Goal: Task Accomplishment & Management: Complete application form

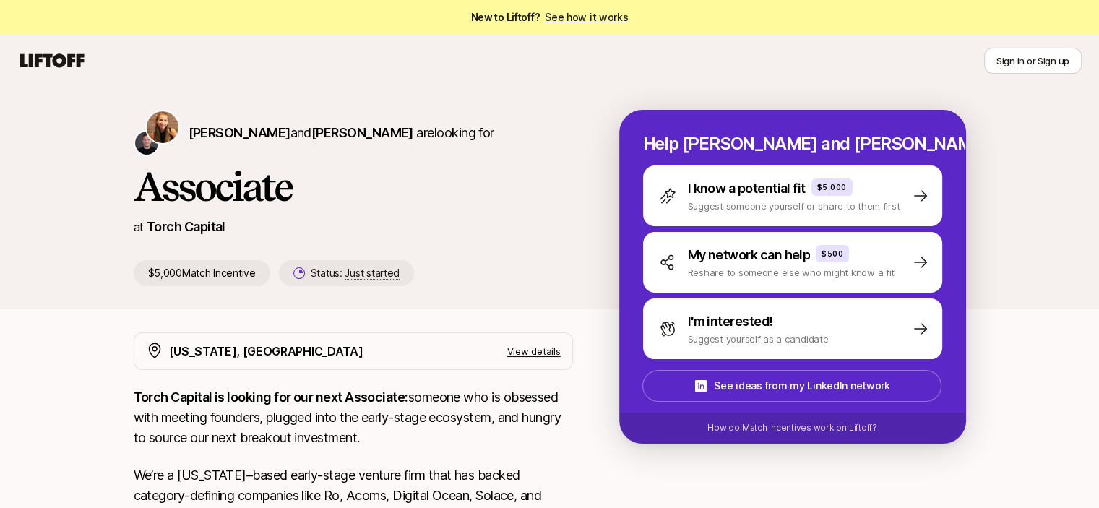
click at [87, 382] on div "Katie Reiner and Christopher Harper are looking for Associate at Torch Capital …" at bounding box center [549, 475] width 1099 height 777
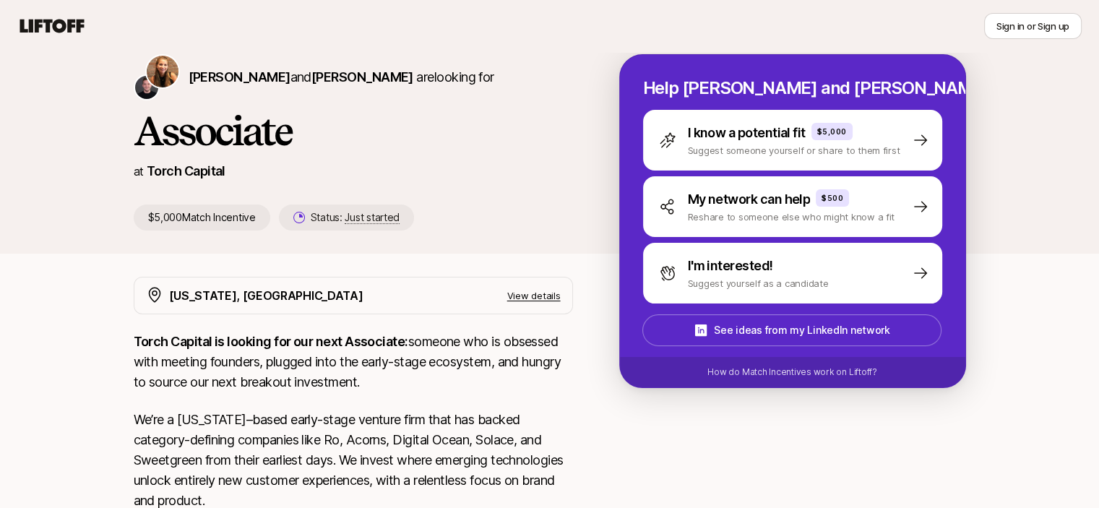
scroll to position [144, 0]
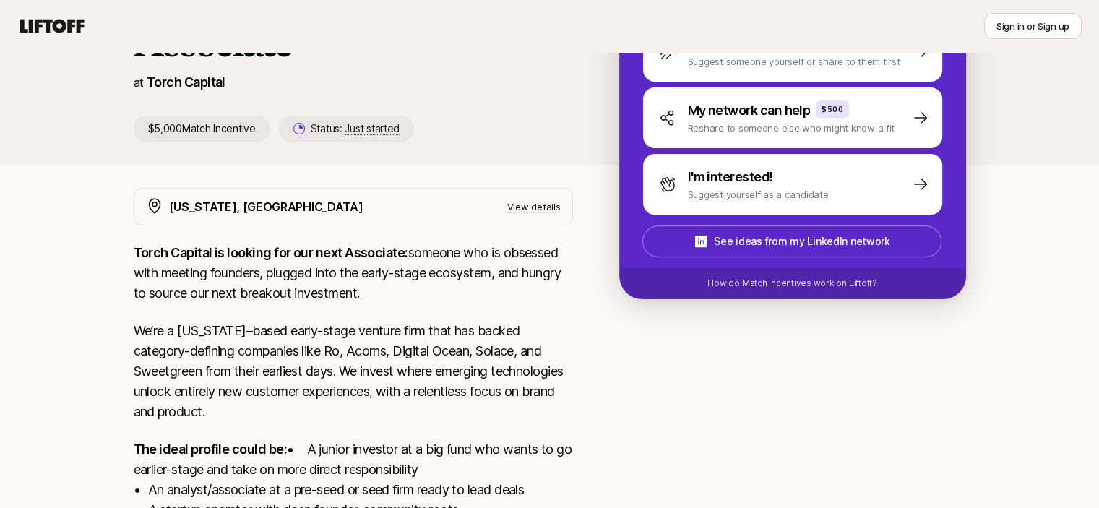
drag, startPoint x: 121, startPoint y: 253, endPoint x: 493, endPoint y: 301, distance: 374.4
click at [499, 303] on div "[US_STATE], [GEOGRAPHIC_DATA] View details Torch Capital is looking for our nex…" at bounding box center [549, 436] width 867 height 497
click at [325, 267] on p "Torch Capital is looking for our next Associate: someone who is obsessed with m…" at bounding box center [353, 273] width 439 height 61
click at [327, 267] on p "Torch Capital is looking for our next Associate: someone who is obsessed with m…" at bounding box center [353, 273] width 439 height 61
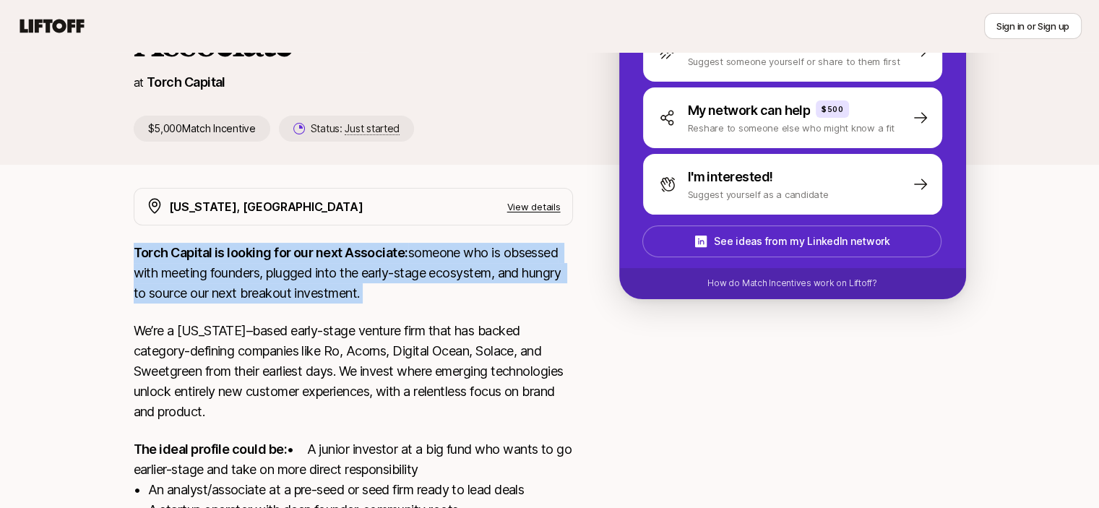
drag, startPoint x: 327, startPoint y: 267, endPoint x: 392, endPoint y: 269, distance: 65.1
click at [334, 268] on p "Torch Capital is looking for our next Associate: someone who is obsessed with m…" at bounding box center [353, 273] width 439 height 61
click at [392, 269] on p "Torch Capital is looking for our next Associate: someone who is obsessed with m…" at bounding box center [353, 273] width 439 height 61
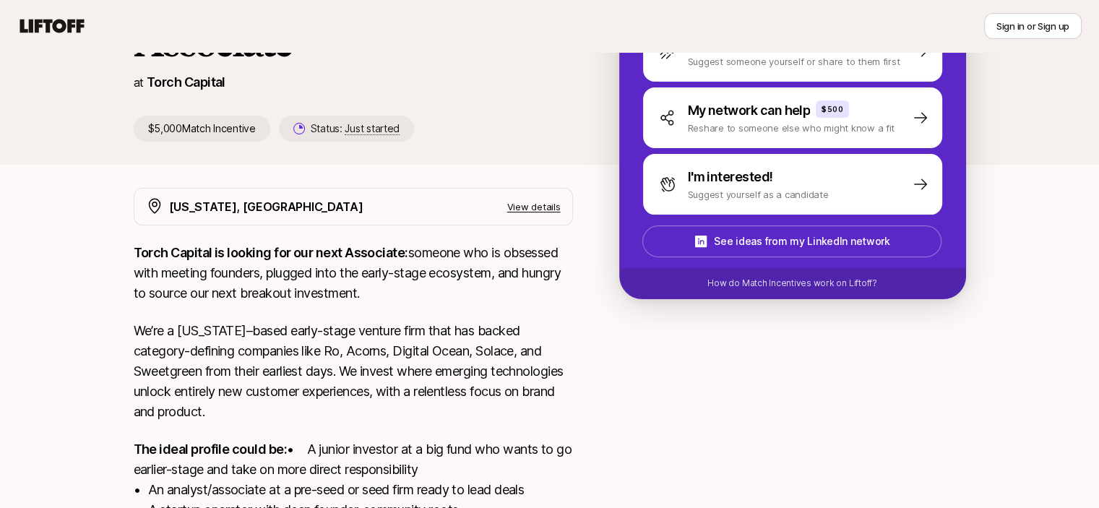
drag, startPoint x: 394, startPoint y: 261, endPoint x: 480, endPoint y: 299, distance: 94.1
click at [480, 299] on p "Torch Capital is looking for our next Associate: someone who is obsessed with m…" at bounding box center [353, 273] width 439 height 61
click at [345, 271] on p "Torch Capital is looking for our next Associate: someone who is obsessed with m…" at bounding box center [353, 273] width 439 height 61
drag, startPoint x: 268, startPoint y: 276, endPoint x: 501, endPoint y: 263, distance: 233.0
click at [501, 263] on p "Torch Capital is looking for our next Associate: someone who is obsessed with m…" at bounding box center [353, 273] width 439 height 61
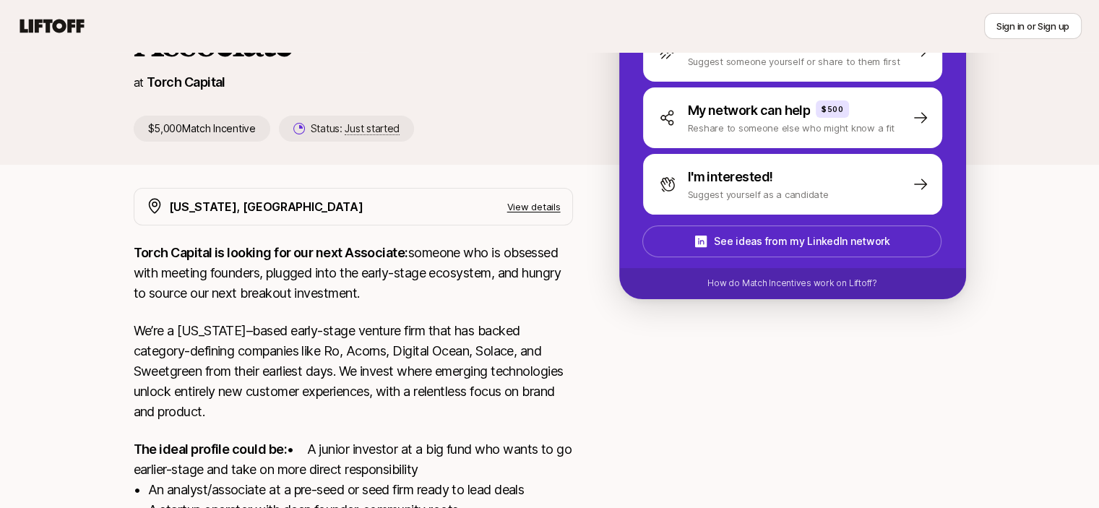
click at [238, 313] on div "Torch Capital is looking for our next Associate: someone who is obsessed with m…" at bounding box center [353, 449] width 439 height 413
drag, startPoint x: 142, startPoint y: 293, endPoint x: 358, endPoint y: 293, distance: 216.0
click at [358, 293] on p "Torch Capital is looking for our next Associate: someone who is obsessed with m…" at bounding box center [353, 273] width 439 height 61
click at [356, 293] on p "Torch Capital is looking for our next Associate: someone who is obsessed with m…" at bounding box center [353, 273] width 439 height 61
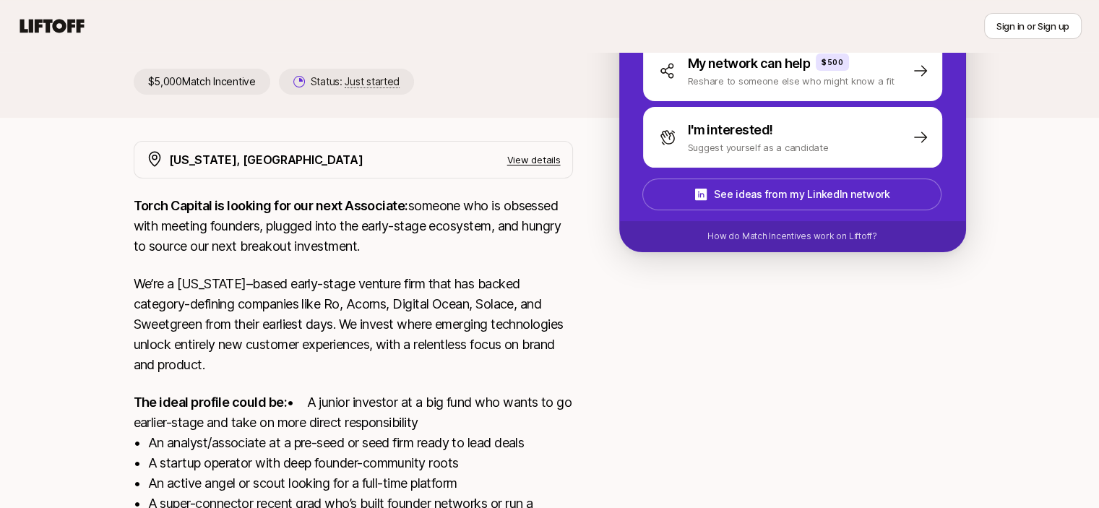
scroll to position [217, 0]
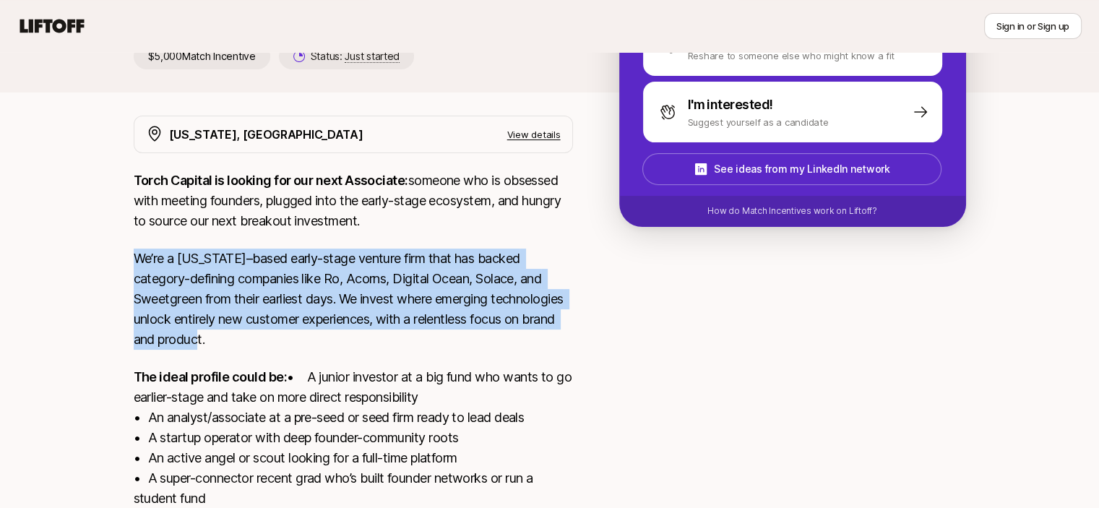
drag, startPoint x: 217, startPoint y: 262, endPoint x: 438, endPoint y: 333, distance: 232.8
click at [438, 333] on div "[US_STATE], [GEOGRAPHIC_DATA] View details Torch Capital is looking for our nex…" at bounding box center [549, 364] width 867 height 497
click at [349, 286] on p "We’re a [US_STATE]–based early-stage venture firm that has backed category-defi…" at bounding box center [353, 299] width 439 height 101
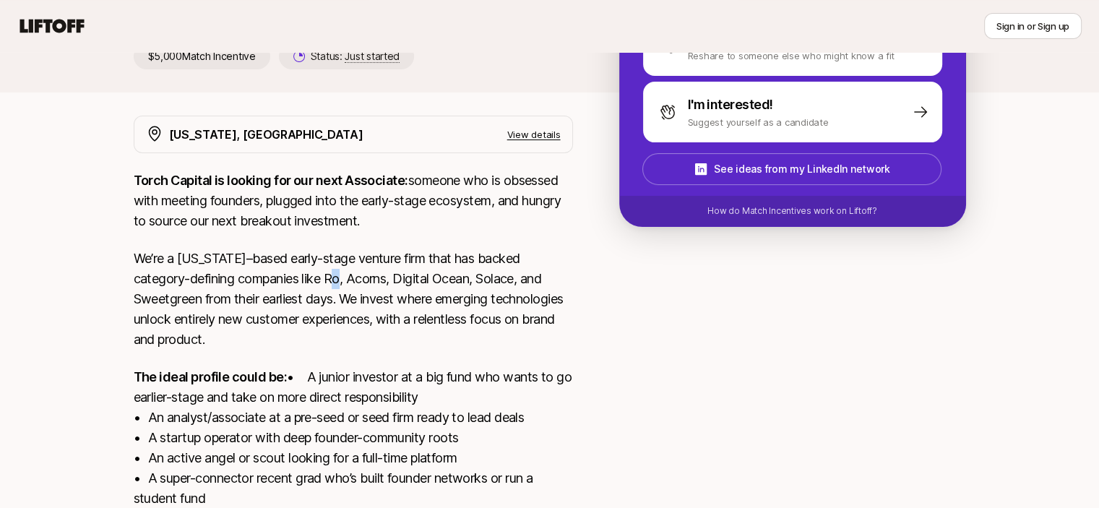
click at [348, 286] on p "We’re a [US_STATE]–based early-stage venture firm that has backed category-defi…" at bounding box center [353, 299] width 439 height 101
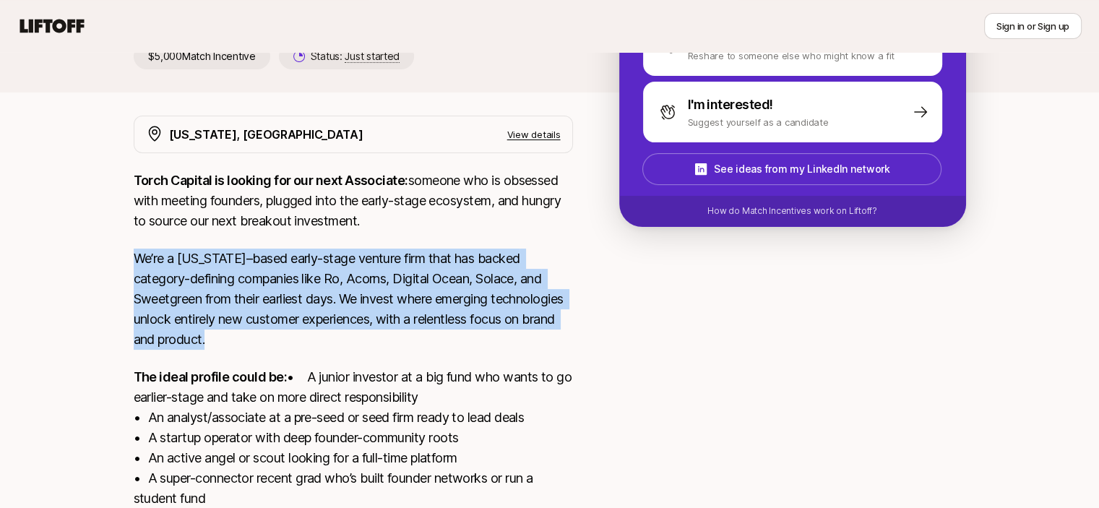
click at [347, 288] on p "We’re a [US_STATE]–based early-stage venture firm that has backed category-defi…" at bounding box center [353, 299] width 439 height 101
click at [242, 311] on p "We’re a [US_STATE]–based early-stage venture firm that has backed category-defi…" at bounding box center [353, 299] width 439 height 101
drag, startPoint x: 144, startPoint y: 257, endPoint x: 451, endPoint y: 343, distance: 318.8
click at [451, 343] on p "We’re a [US_STATE]–based early-stage venture firm that has backed category-defi…" at bounding box center [353, 299] width 439 height 101
click at [425, 319] on p "We’re a [US_STATE]–based early-stage venture firm that has backed category-defi…" at bounding box center [353, 299] width 439 height 101
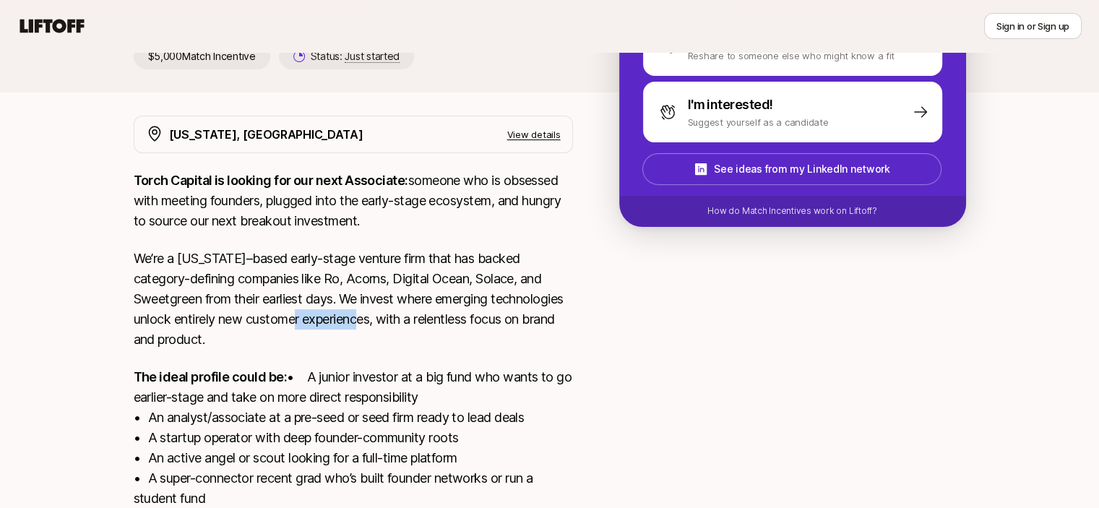
click at [425, 319] on p "We’re a [US_STATE]–based early-stage venture firm that has backed category-defi…" at bounding box center [353, 299] width 439 height 101
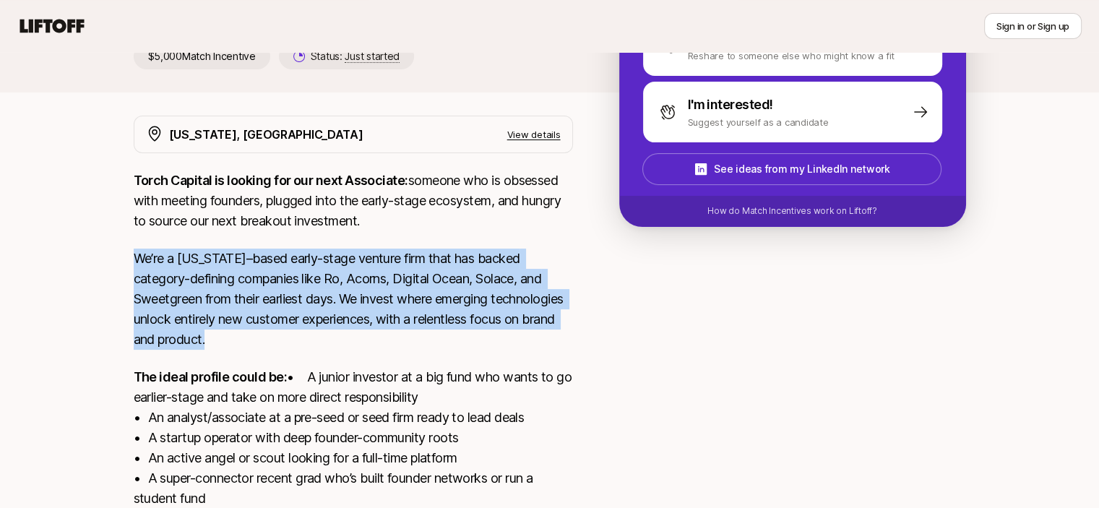
click at [425, 319] on p "We’re a [US_STATE]–based early-stage venture firm that has backed category-defi…" at bounding box center [353, 299] width 439 height 101
drag, startPoint x: 272, startPoint y: 330, endPoint x: 280, endPoint y: 324, distance: 9.8
click at [272, 329] on p "We’re a [US_STATE]–based early-stage venture firm that has backed category-defi…" at bounding box center [353, 299] width 439 height 101
click at [288, 275] on p "We’re a [US_STATE]–based early-stage venture firm that has backed category-defi…" at bounding box center [353, 299] width 439 height 101
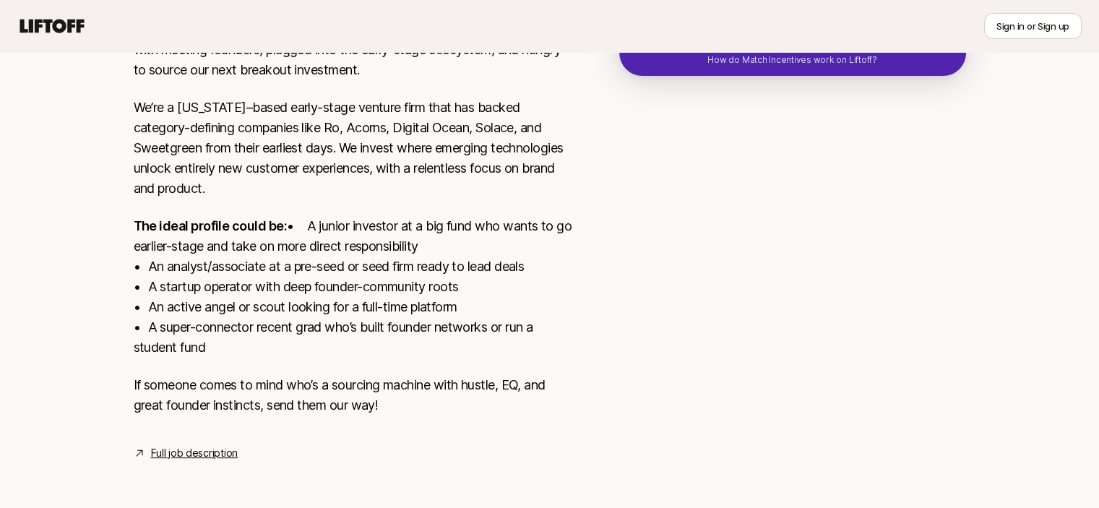
scroll to position [387, 0]
drag, startPoint x: 129, startPoint y: 206, endPoint x: 548, endPoint y: 351, distance: 442.8
click at [548, 351] on div "[US_STATE], [GEOGRAPHIC_DATA] View details Torch Capital is looking for our nex…" at bounding box center [549, 213] width 867 height 497
click at [390, 340] on p "The ideal profile could be: • A junior investor at a big fund who wants to go e…" at bounding box center [353, 287] width 439 height 142
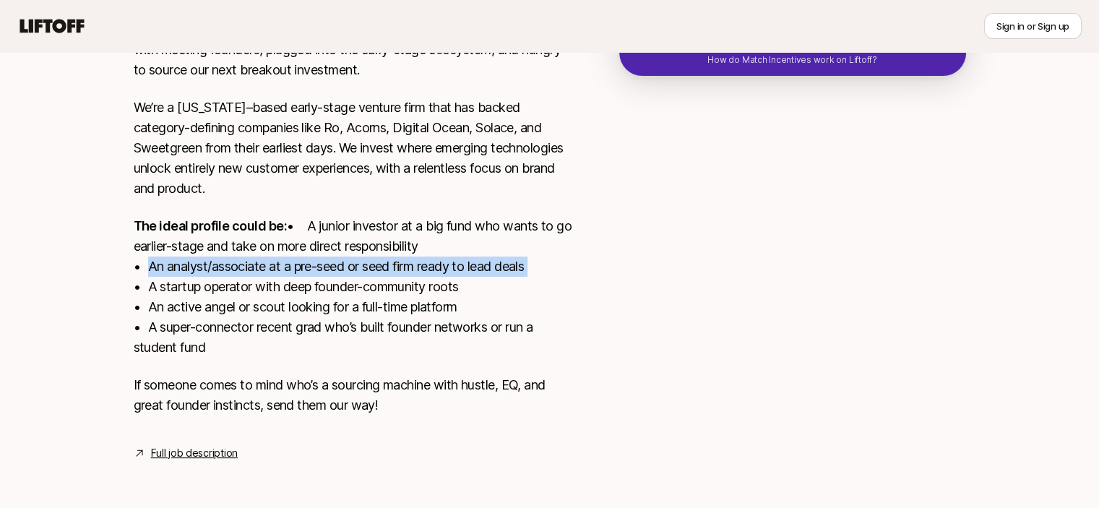
drag, startPoint x: 142, startPoint y: 271, endPoint x: 549, endPoint y: 259, distance: 407.6
click at [549, 259] on p "The ideal profile could be: • A junior investor at a big fund who wants to go e…" at bounding box center [353, 287] width 439 height 142
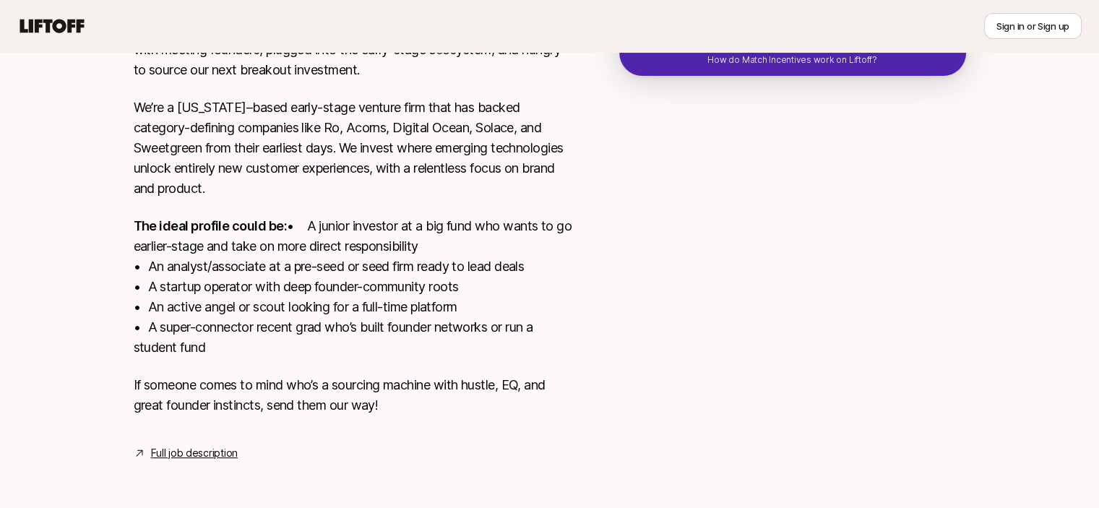
click at [399, 216] on p "The ideal profile could be: • A junior investor at a big fund who wants to go e…" at bounding box center [353, 287] width 439 height 142
click at [402, 217] on p "The ideal profile could be: • A junior investor at a big fund who wants to go e…" at bounding box center [353, 287] width 439 height 142
click at [261, 222] on p "The ideal profile could be: • A junior investor at a big fund who wants to go e…" at bounding box center [353, 287] width 439 height 142
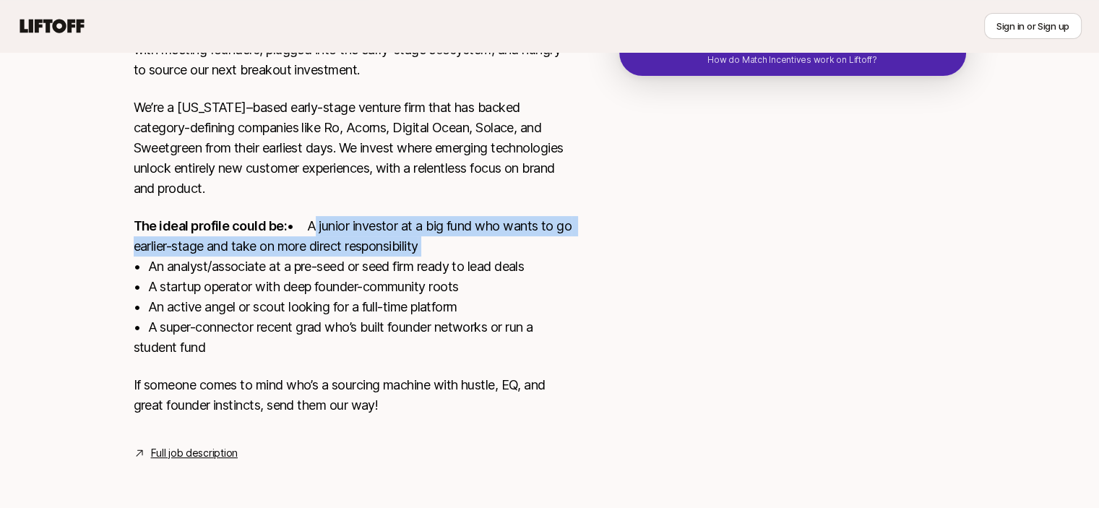
drag, startPoint x: 147, startPoint y: 222, endPoint x: 578, endPoint y: 242, distance: 431.7
click at [578, 242] on div "[US_STATE], [GEOGRAPHIC_DATA] View details Torch Capital is looking for our nex…" at bounding box center [549, 213] width 867 height 497
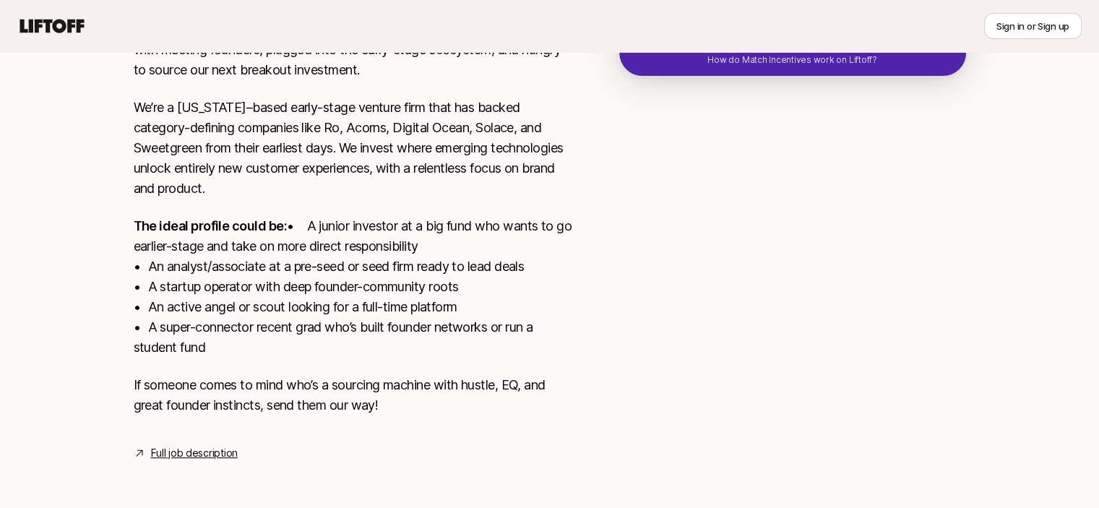
drag, startPoint x: 249, startPoint y: 267, endPoint x: 157, endPoint y: 272, distance: 92.6
click at [246, 268] on p "The ideal profile could be: • A junior investor at a big fund who wants to go e…" at bounding box center [353, 287] width 439 height 142
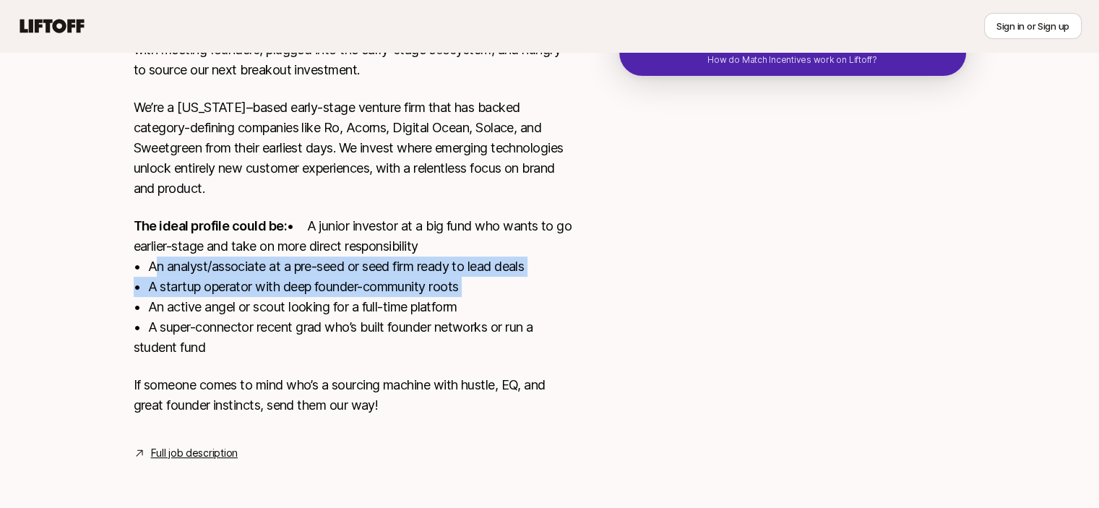
drag, startPoint x: 179, startPoint y: 271, endPoint x: 537, endPoint y: 277, distance: 357.6
click at [537, 277] on p "The ideal profile could be: • A junior investor at a big fund who wants to go e…" at bounding box center [353, 287] width 439 height 142
click at [416, 272] on p "The ideal profile could be: • A junior investor at a big fund who wants to go e…" at bounding box center [353, 287] width 439 height 142
click at [417, 272] on p "The ideal profile could be: • A junior investor at a big fund who wants to go e…" at bounding box center [353, 287] width 439 height 142
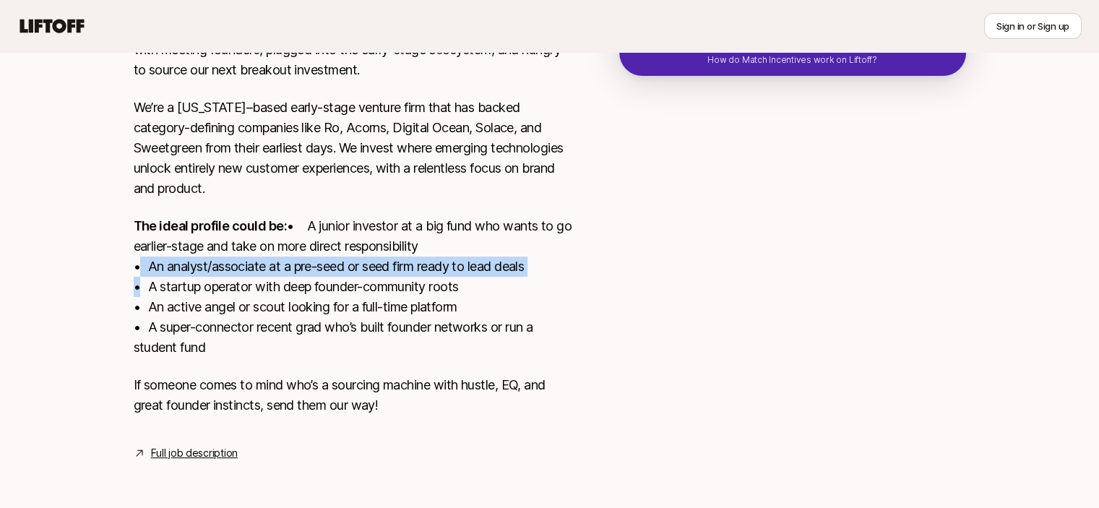
click at [418, 272] on p "The ideal profile could be: • A junior investor at a big fund who wants to go e…" at bounding box center [353, 287] width 439 height 142
click at [346, 271] on p "The ideal profile could be: • A junior investor at a big fund who wants to go e…" at bounding box center [353, 287] width 439 height 142
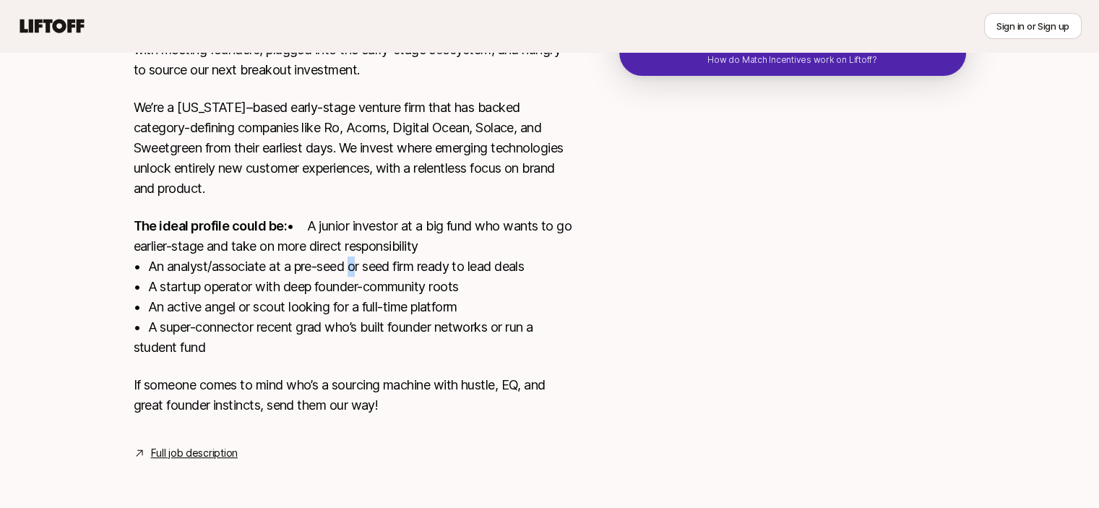
click at [346, 271] on p "The ideal profile could be: • A junior investor at a big fund who wants to go e…" at bounding box center [353, 287] width 439 height 142
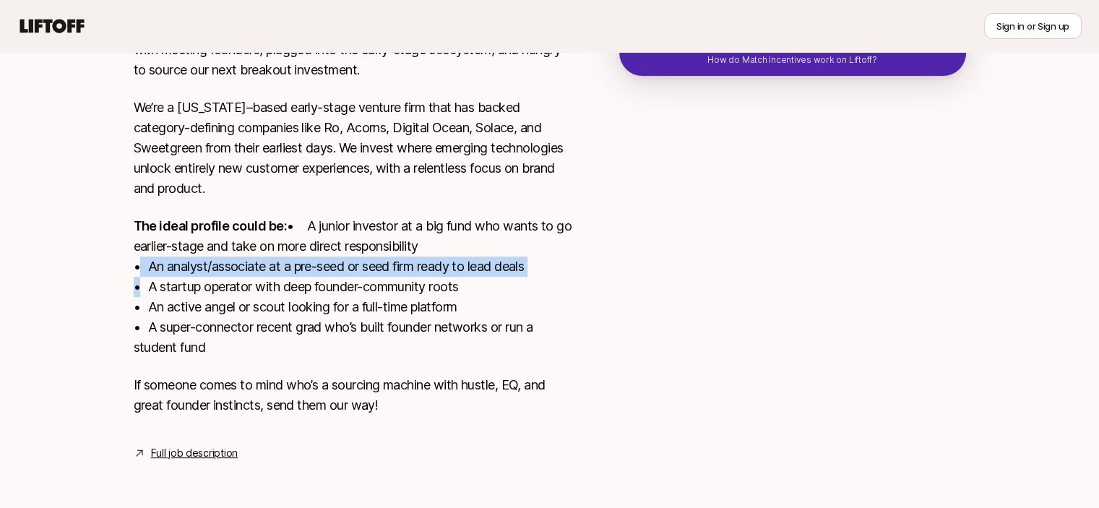
click at [346, 271] on p "The ideal profile could be: • A junior investor at a big fund who wants to go e…" at bounding box center [353, 287] width 439 height 142
click at [311, 274] on p "The ideal profile could be: • A junior investor at a big fund who wants to go e…" at bounding box center [353, 287] width 439 height 142
drag, startPoint x: 142, startPoint y: 262, endPoint x: 561, endPoint y: 266, distance: 418.3
click at [561, 266] on p "The ideal profile could be: • A junior investor at a big fund who wants to go e…" at bounding box center [353, 287] width 439 height 142
click at [454, 259] on p "The ideal profile could be: • A junior investor at a big fund who wants to go e…" at bounding box center [353, 287] width 439 height 142
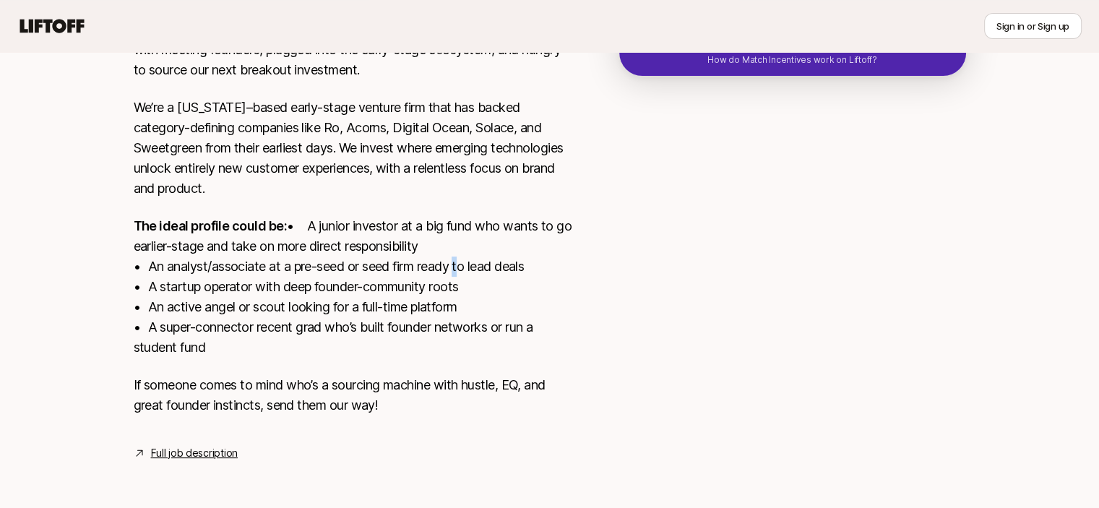
click at [454, 259] on p "The ideal profile could be: • A junior investor at a big fund who wants to go e…" at bounding box center [353, 287] width 439 height 142
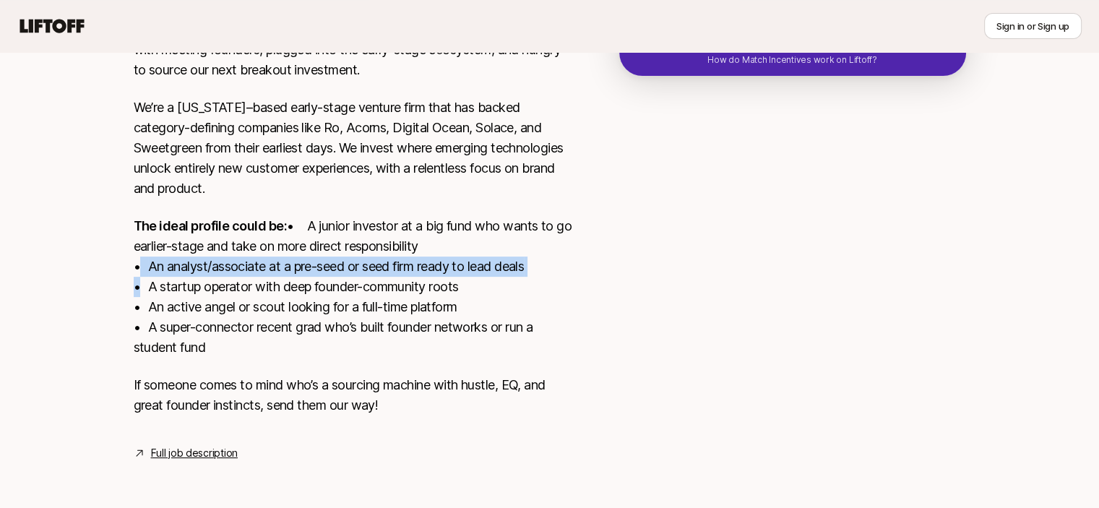
click at [454, 259] on p "The ideal profile could be: • A junior investor at a big fund who wants to go e…" at bounding box center [353, 287] width 439 height 142
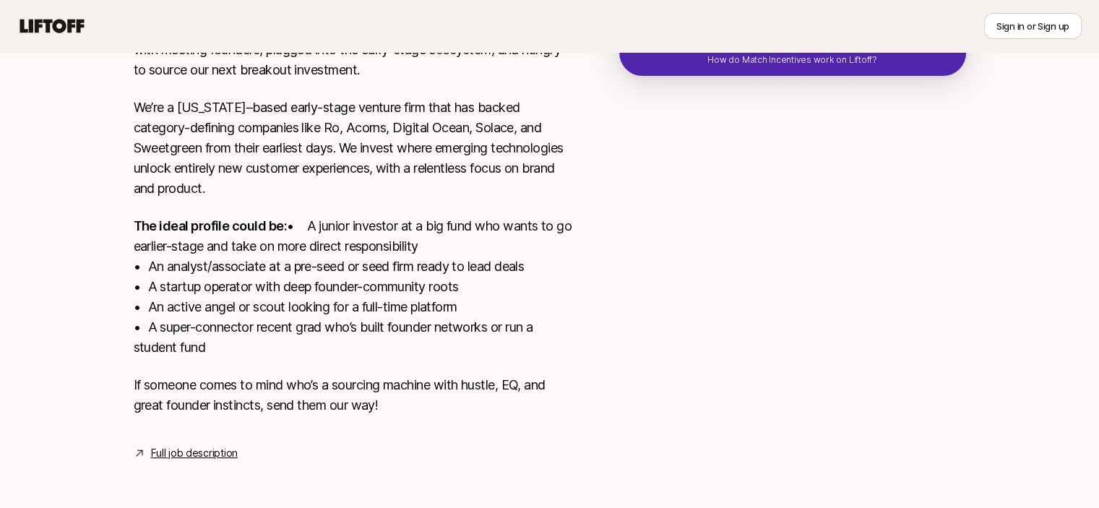
click at [251, 289] on p "The ideal profile could be: • A junior investor at a big fund who wants to go e…" at bounding box center [353, 287] width 439 height 142
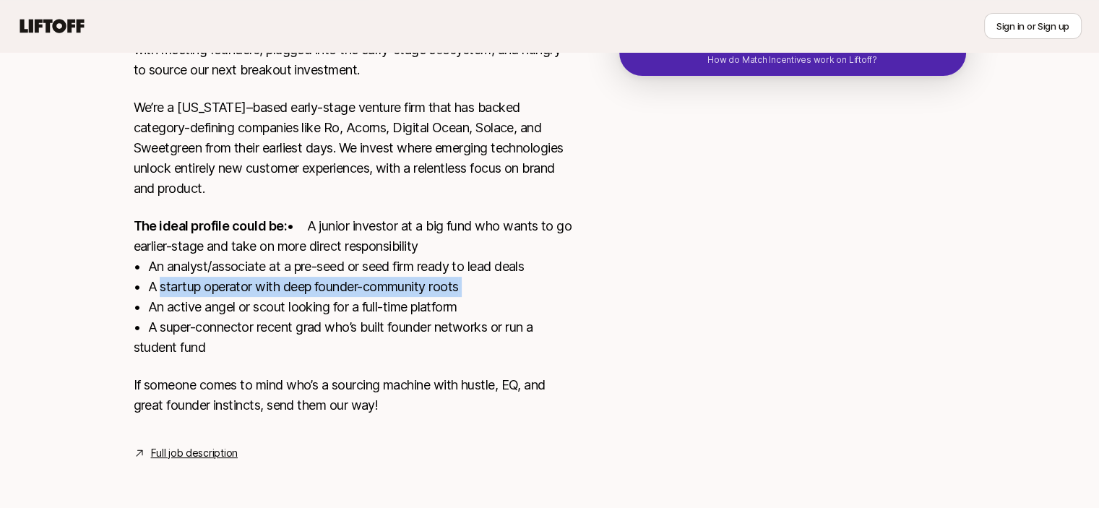
drag, startPoint x: 226, startPoint y: 286, endPoint x: 517, endPoint y: 291, distance: 291.2
click at [517, 291] on p "The ideal profile could be: • A junior investor at a big fund who wants to go e…" at bounding box center [353, 287] width 439 height 142
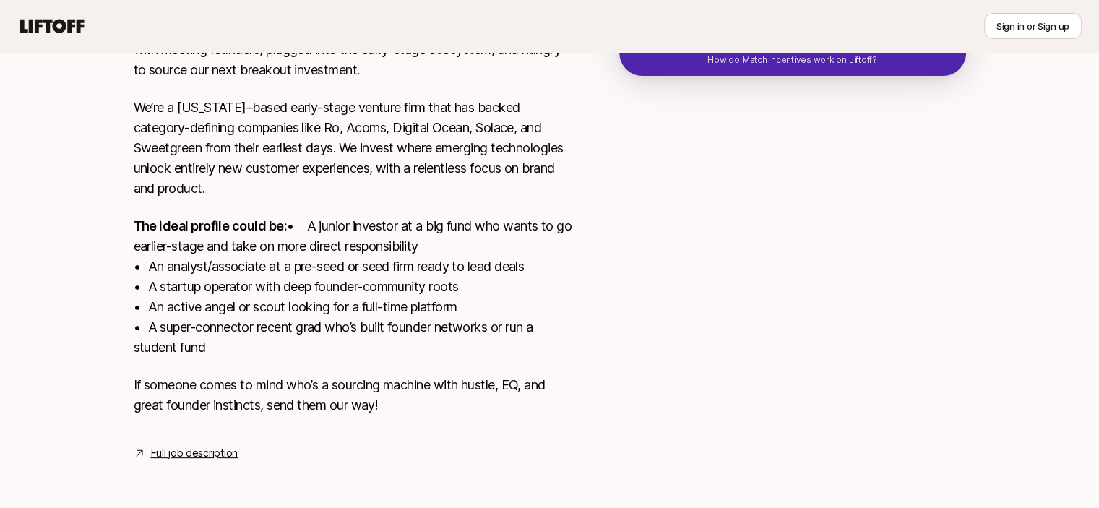
drag, startPoint x: 451, startPoint y: 312, endPoint x: 473, endPoint y: 310, distance: 22.5
click at [454, 311] on p "The ideal profile could be: • A junior investor at a big fund who wants to go e…" at bounding box center [353, 287] width 439 height 142
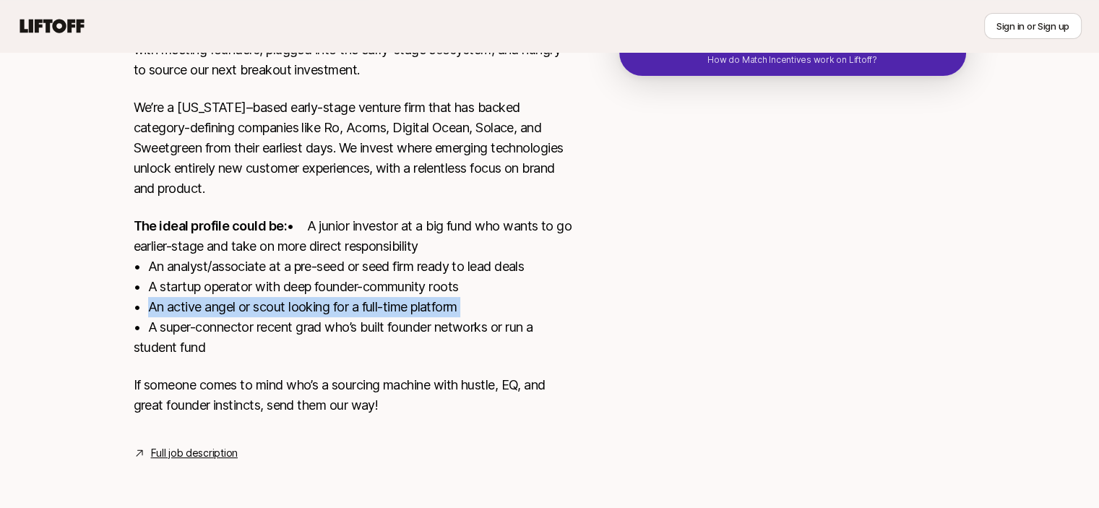
drag, startPoint x: 506, startPoint y: 308, endPoint x: 149, endPoint y: 311, distance: 356.9
click at [144, 311] on p "The ideal profile could be: • A junior investor at a big fund who wants to go e…" at bounding box center [353, 287] width 439 height 142
click at [150, 311] on p "The ideal profile could be: • A junior investor at a big fund who wants to go e…" at bounding box center [353, 287] width 439 height 142
drag, startPoint x: 121, startPoint y: 309, endPoint x: 499, endPoint y: 310, distance: 377.8
click at [499, 310] on div "[US_STATE], [GEOGRAPHIC_DATA] View details Torch Capital is looking for our nex…" at bounding box center [549, 213] width 867 height 497
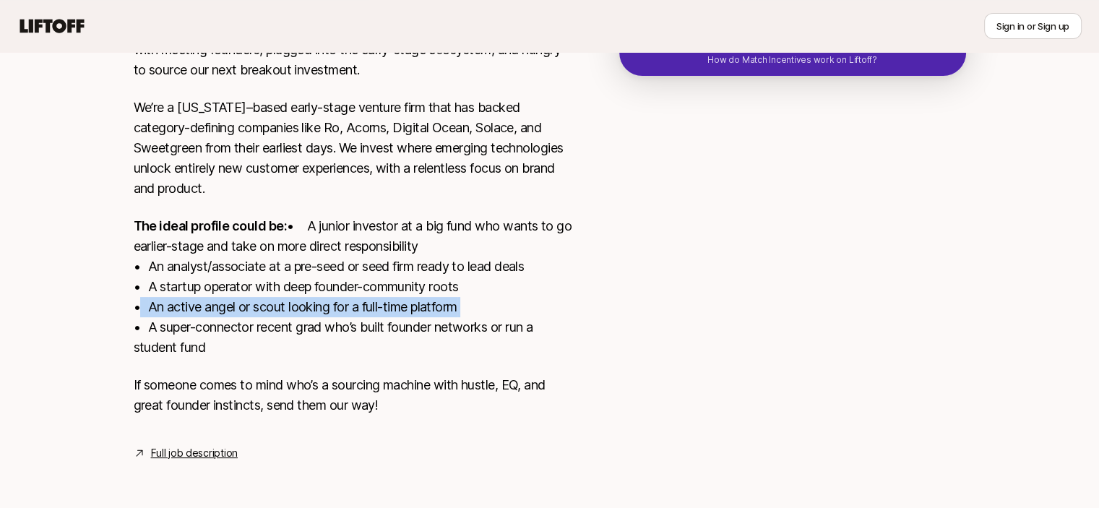
click at [426, 311] on p "The ideal profile could be: • A junior investor at a big fund who wants to go e…" at bounding box center [353, 287] width 439 height 142
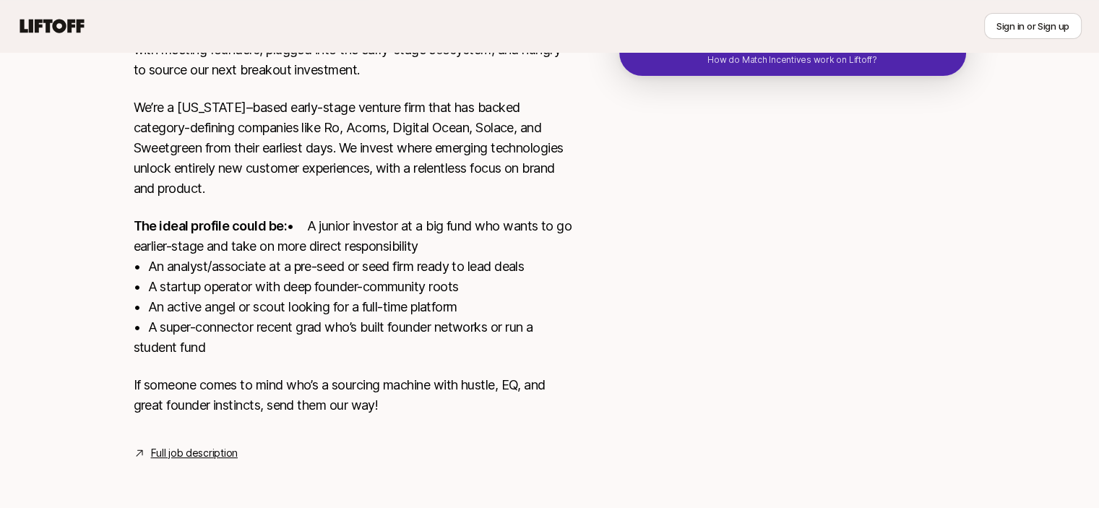
click at [346, 384] on p "If someone comes to mind who’s a sourcing machine with hustle, EQ, and great fo…" at bounding box center [353, 395] width 439 height 40
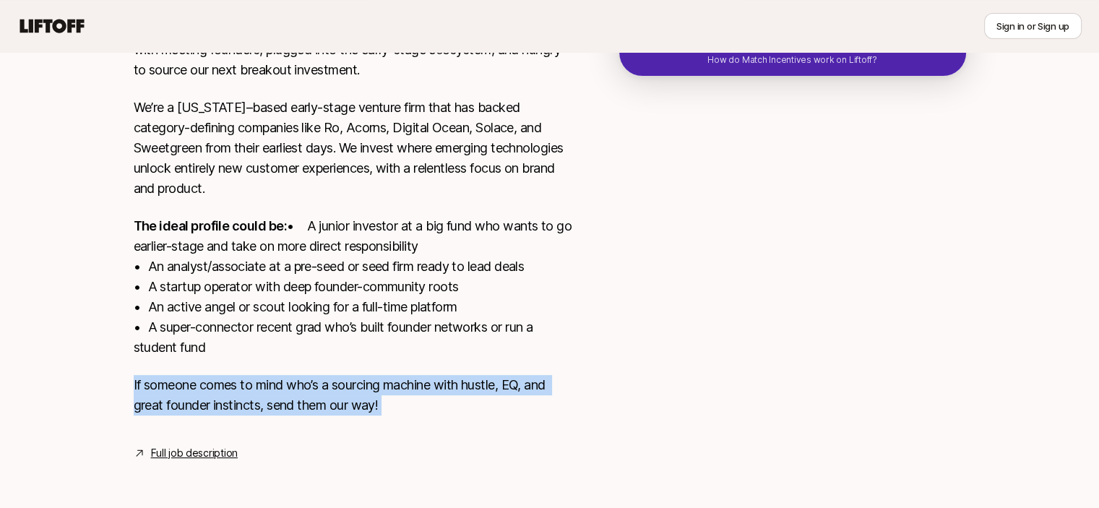
click at [346, 384] on p "If someone comes to mind who’s a sourcing machine with hustle, EQ, and great fo…" at bounding box center [353, 395] width 439 height 40
click at [303, 388] on p "If someone comes to mind who’s a sourcing machine with hustle, EQ, and great fo…" at bounding box center [353, 395] width 439 height 40
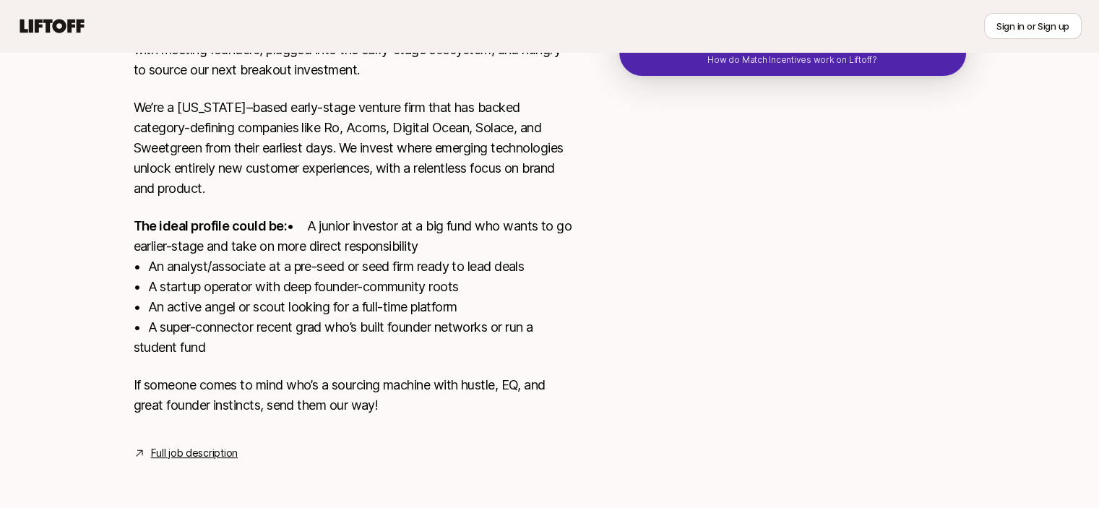
click at [191, 382] on p "If someone comes to mind who’s a sourcing machine with hustle, EQ, and great fo…" at bounding box center [353, 395] width 439 height 40
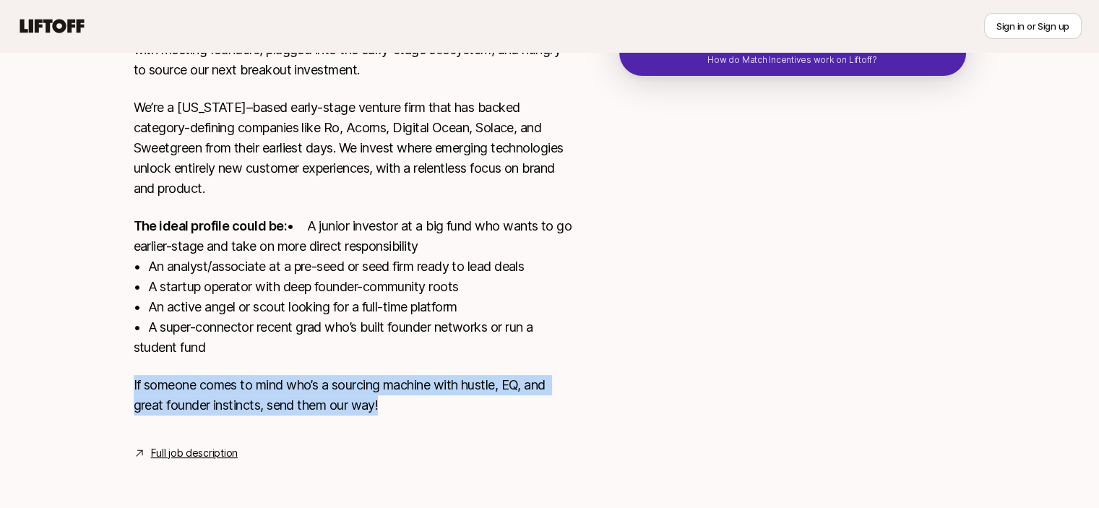
drag, startPoint x: 122, startPoint y: 378, endPoint x: 566, endPoint y: 407, distance: 445.3
click at [566, 407] on div "[US_STATE], [GEOGRAPHIC_DATA] View details Torch Capital is looking for our nex…" at bounding box center [549, 213] width 867 height 497
click at [438, 386] on p "If someone comes to mind who’s a sourcing machine with hustle, EQ, and great fo…" at bounding box center [353, 395] width 439 height 40
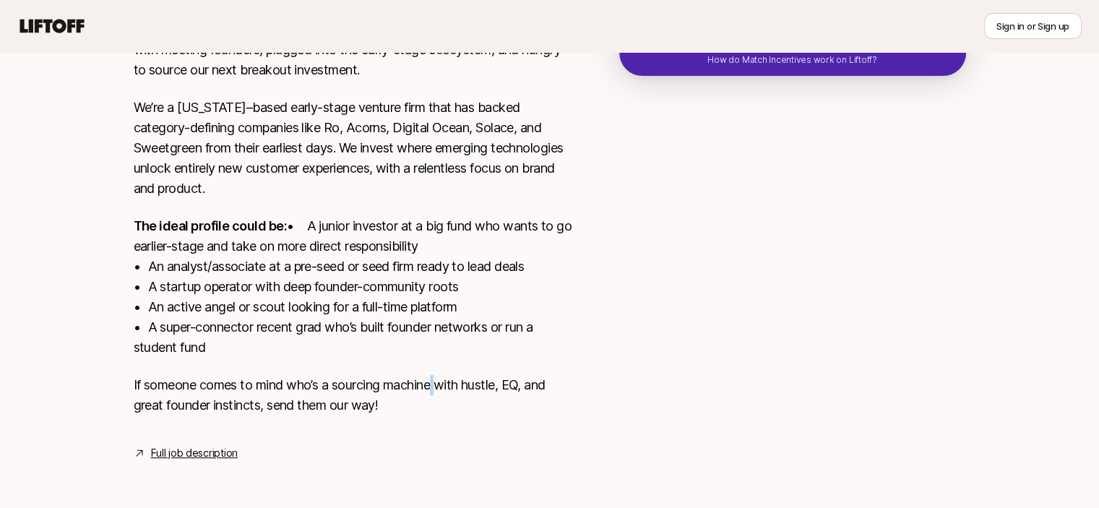
click at [438, 386] on p "If someone comes to mind who’s a sourcing machine with hustle, EQ, and great fo…" at bounding box center [353, 395] width 439 height 40
drag, startPoint x: 438, startPoint y: 386, endPoint x: 361, endPoint y: 395, distance: 77.8
click at [436, 386] on p "If someone comes to mind who’s a sourcing machine with hustle, EQ, and great fo…" at bounding box center [353, 395] width 439 height 40
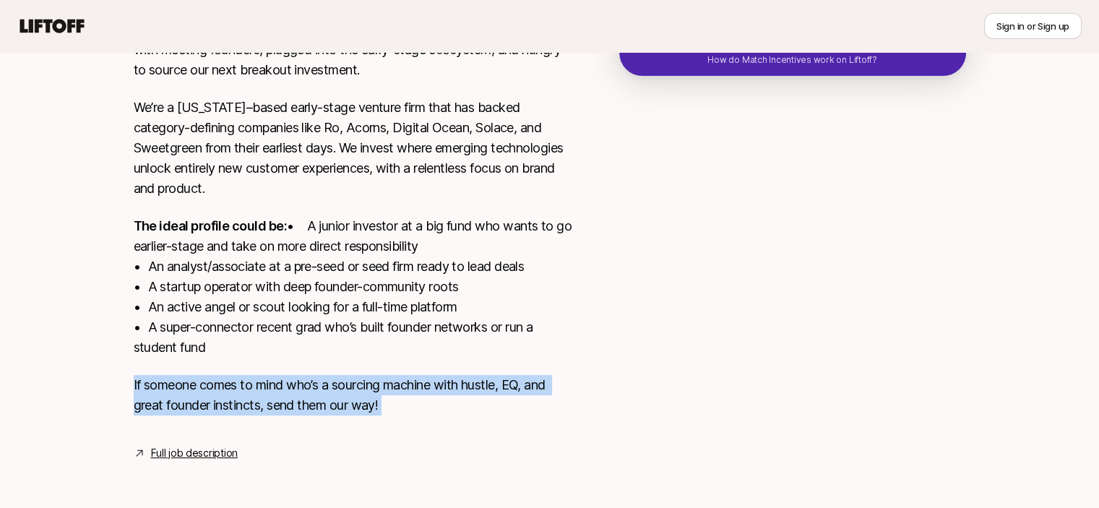
click at [356, 395] on p "If someone comes to mind who’s a sourcing machine with hustle, EQ, and great fo…" at bounding box center [353, 395] width 439 height 40
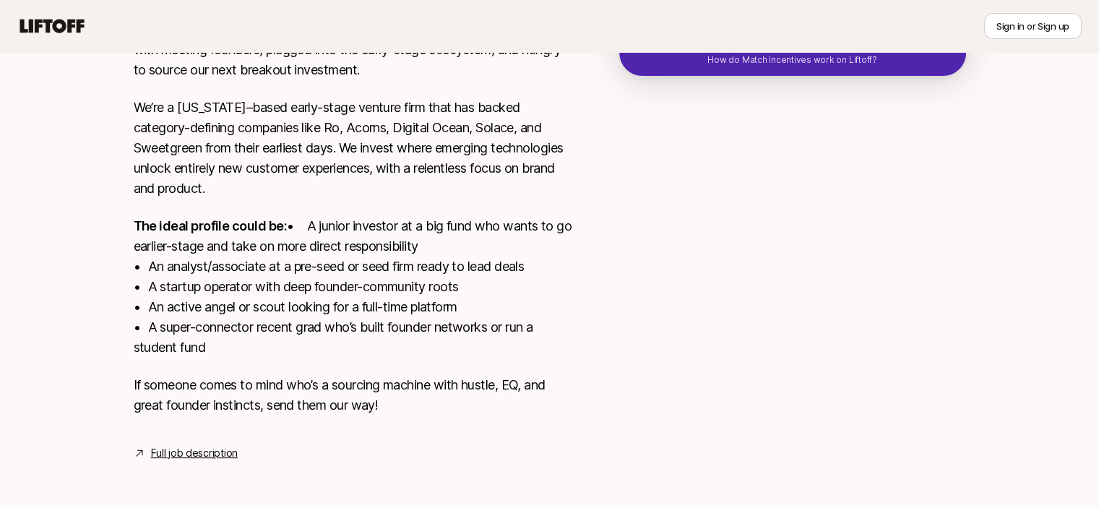
click at [289, 370] on div "Torch Capital is looking for our next Associate: someone who is obsessed with m…" at bounding box center [353, 226] width 439 height 413
click at [288, 370] on div "Torch Capital is looking for our next Associate: someone who is obsessed with m…" at bounding box center [353, 226] width 439 height 413
click at [202, 372] on div "Torch Capital is looking for our next Associate: someone who is obsessed with m…" at bounding box center [353, 226] width 439 height 413
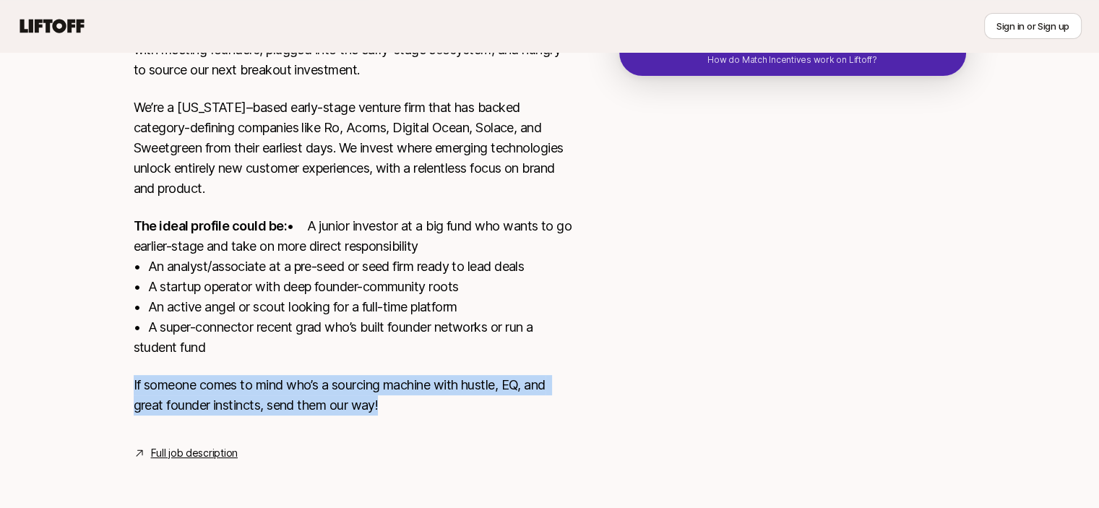
drag, startPoint x: 101, startPoint y: 375, endPoint x: 491, endPoint y: 423, distance: 392.4
click at [491, 423] on div "Katie Reiner and Christopher Harper are looking for Associate at Torch Capital …" at bounding box center [549, 107] width 1099 height 777
click at [362, 403] on p "If someone comes to mind who’s a sourcing machine with hustle, EQ, and great fo…" at bounding box center [353, 395] width 439 height 40
click at [176, 455] on link "Full job description" at bounding box center [194, 452] width 87 height 17
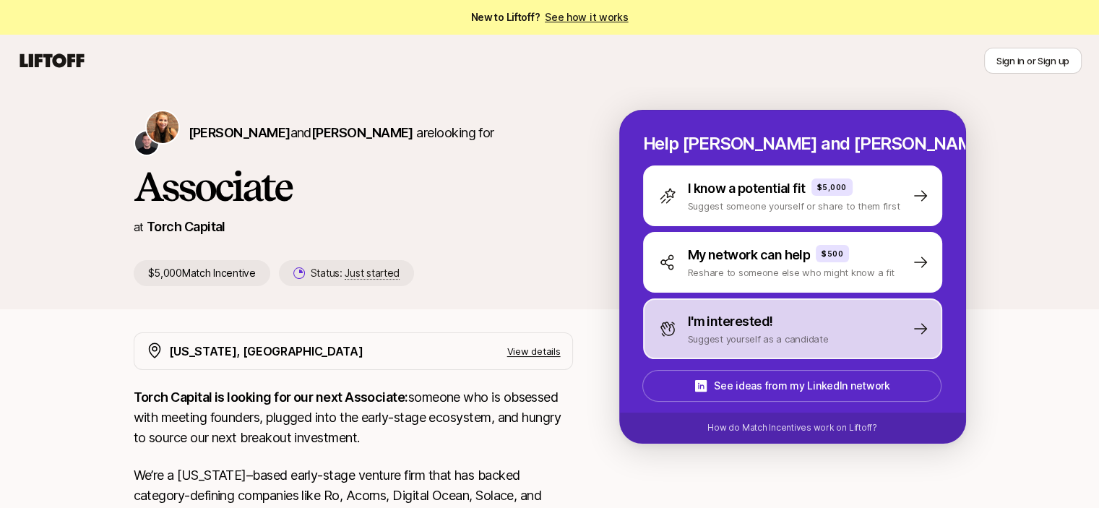
click at [783, 323] on div "I'm interested!" at bounding box center [758, 321] width 141 height 20
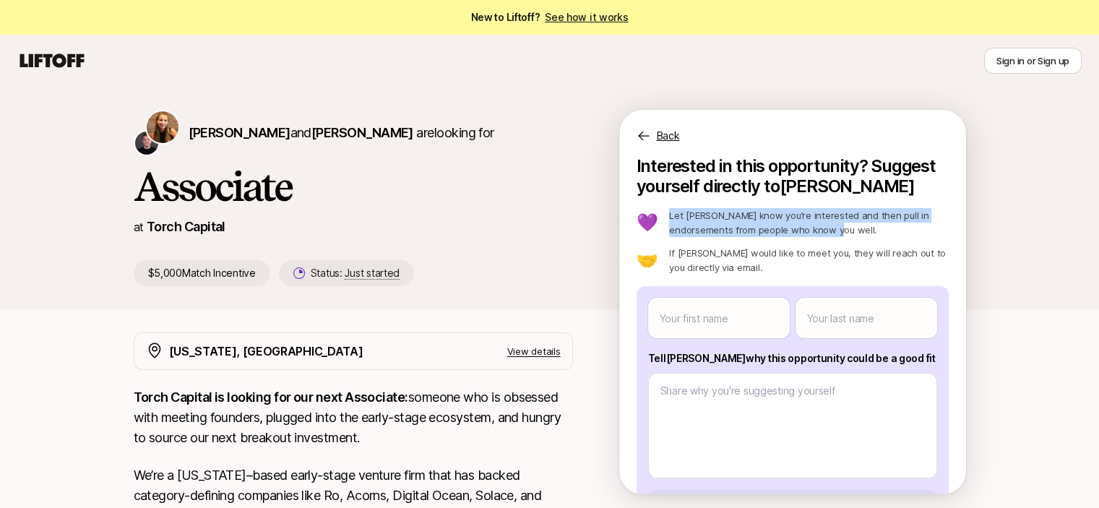
drag, startPoint x: 667, startPoint y: 215, endPoint x: 878, endPoint y: 227, distance: 212.0
click at [878, 227] on div "💜 Let [PERSON_NAME] know you’re interested and then pull in endorsements from p…" at bounding box center [792, 222] width 312 height 29
click at [835, 223] on p "Let [PERSON_NAME] know you’re interested and then pull in endorsements from peo…" at bounding box center [808, 222] width 279 height 29
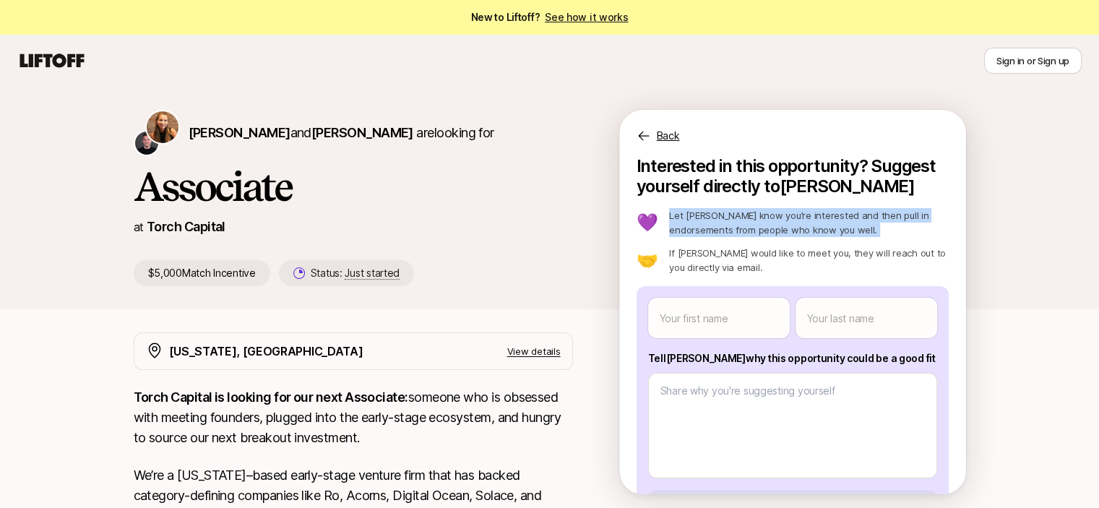
click at [779, 225] on p "Let [PERSON_NAME] know you’re interested and then pull in endorsements from peo…" at bounding box center [808, 222] width 279 height 29
drag, startPoint x: 673, startPoint y: 215, endPoint x: 881, endPoint y: 238, distance: 209.4
click at [881, 238] on div "💜 Let [PERSON_NAME] know you’re interested and then pull in endorsements from p…" at bounding box center [792, 241] width 312 height 66
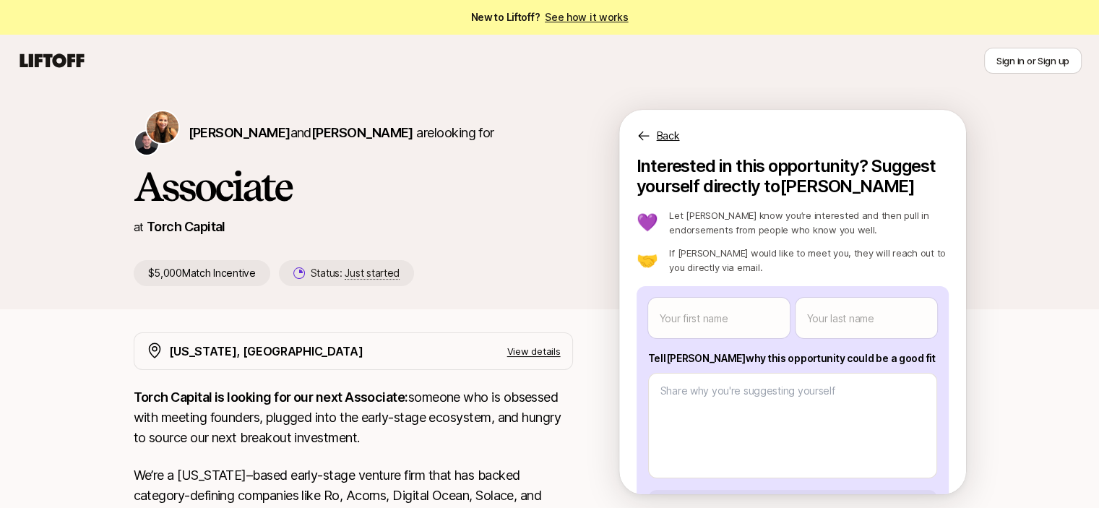
click at [794, 252] on p "If [PERSON_NAME] would like to meet you, they will reach out to you directly vi…" at bounding box center [808, 260] width 279 height 29
drag, startPoint x: 685, startPoint y: 254, endPoint x: 873, endPoint y: 270, distance: 189.2
click at [873, 270] on div "🤝 If [PERSON_NAME] would like to meet you, they will reach out to you directly …" at bounding box center [792, 260] width 312 height 29
click at [800, 254] on p "If [PERSON_NAME] would like to meet you, they will reach out to you directly vi…" at bounding box center [808, 260] width 279 height 29
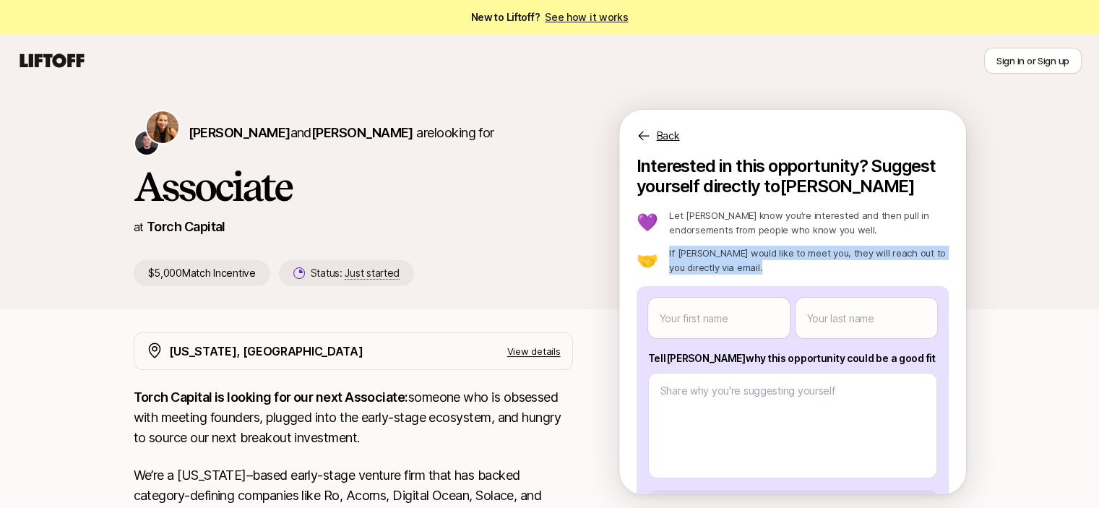
click at [798, 254] on p "If [PERSON_NAME] would like to meet you, they will reach out to you directly vi…" at bounding box center [808, 260] width 279 height 29
drag, startPoint x: 699, startPoint y: 255, endPoint x: 621, endPoint y: 343, distance: 117.7
click at [699, 255] on p "If [PERSON_NAME] would like to meet you, they will reach out to you directly vi…" at bounding box center [808, 260] width 279 height 29
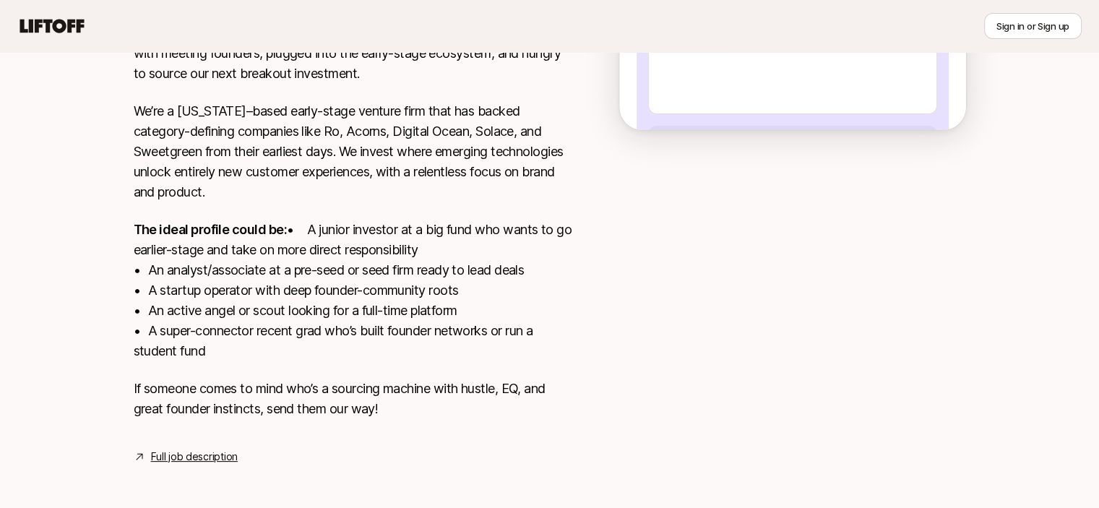
scroll to position [387, 0]
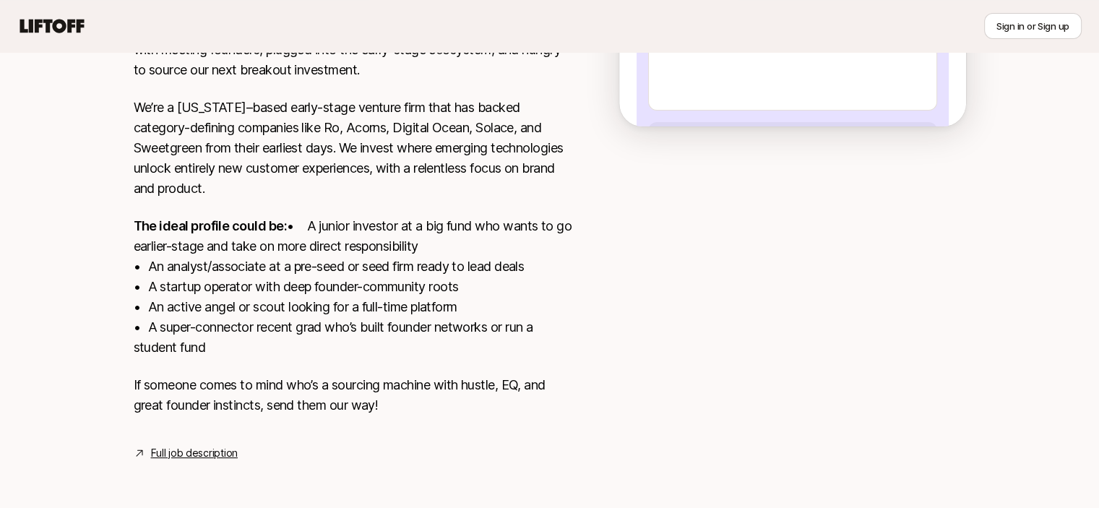
click at [227, 455] on link "Full job description" at bounding box center [194, 452] width 87 height 17
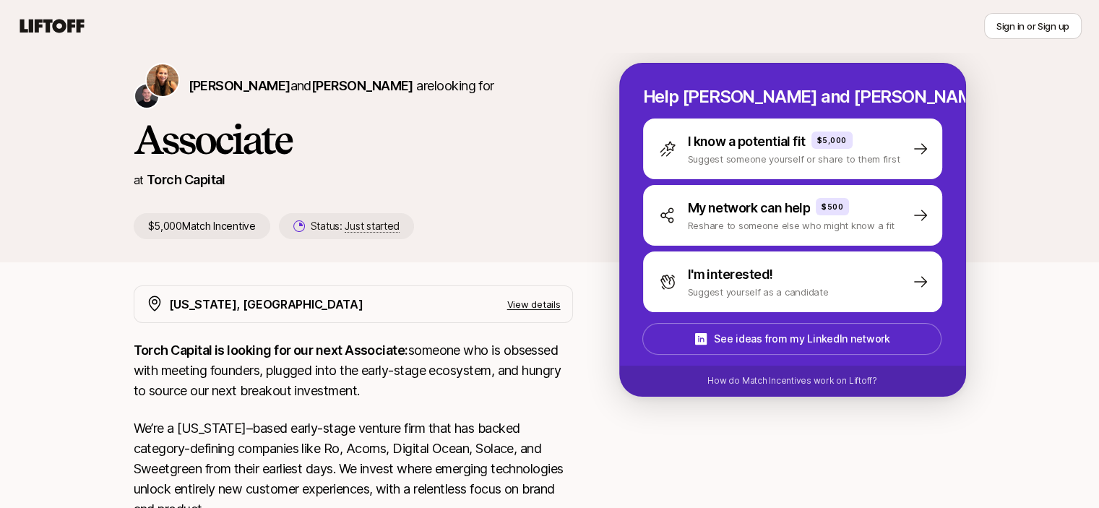
scroll to position [72, 0]
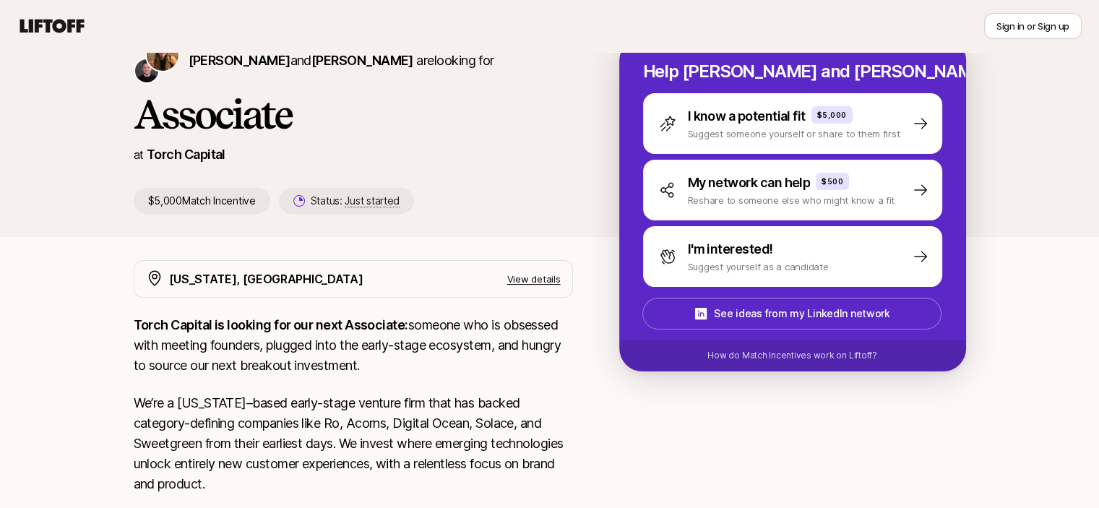
click at [546, 282] on p "View details" at bounding box center [533, 279] width 53 height 14
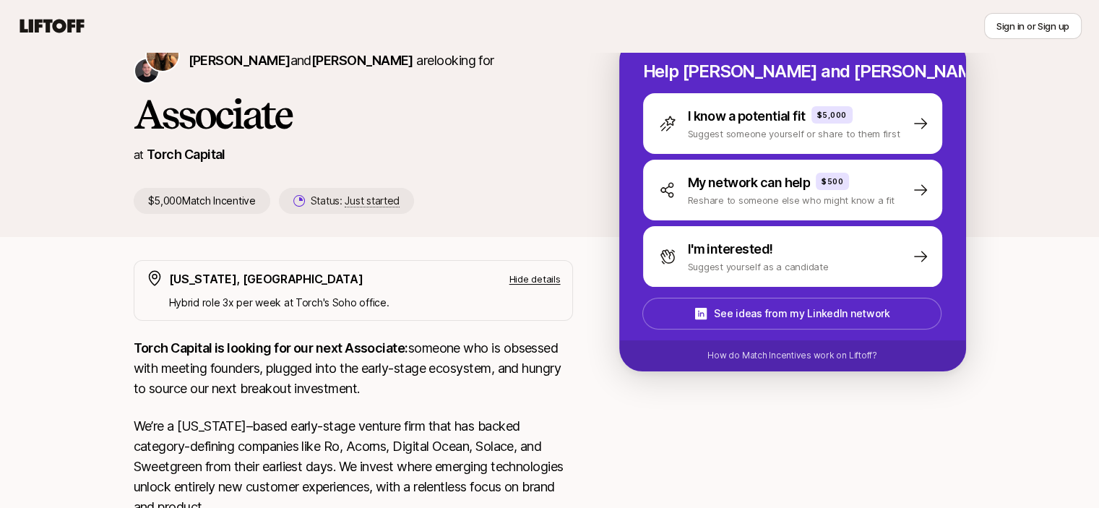
click at [528, 278] on p "Hide details" at bounding box center [534, 279] width 51 height 14
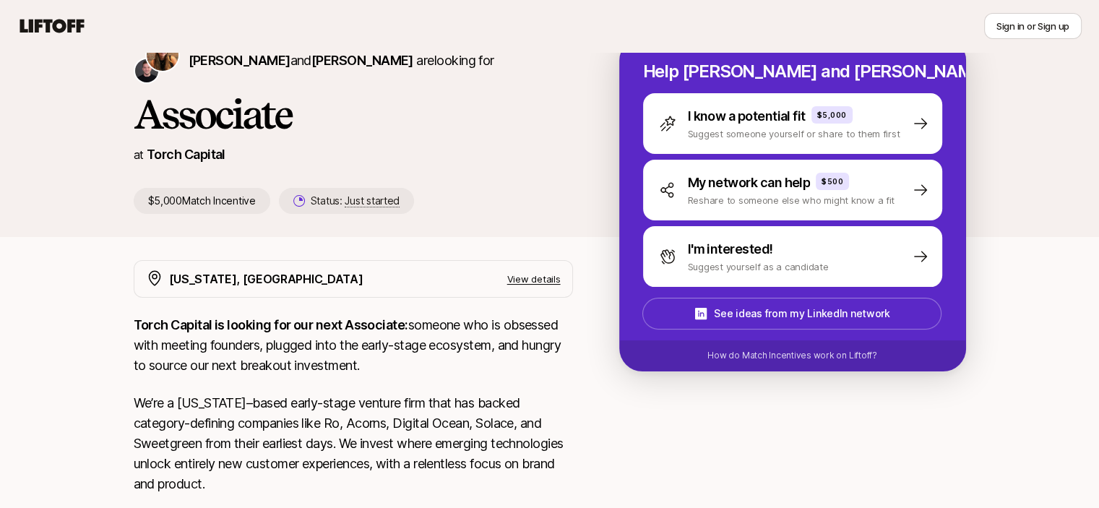
click at [344, 339] on p "Torch Capital is looking for our next Associate: someone who is obsessed with m…" at bounding box center [353, 345] width 439 height 61
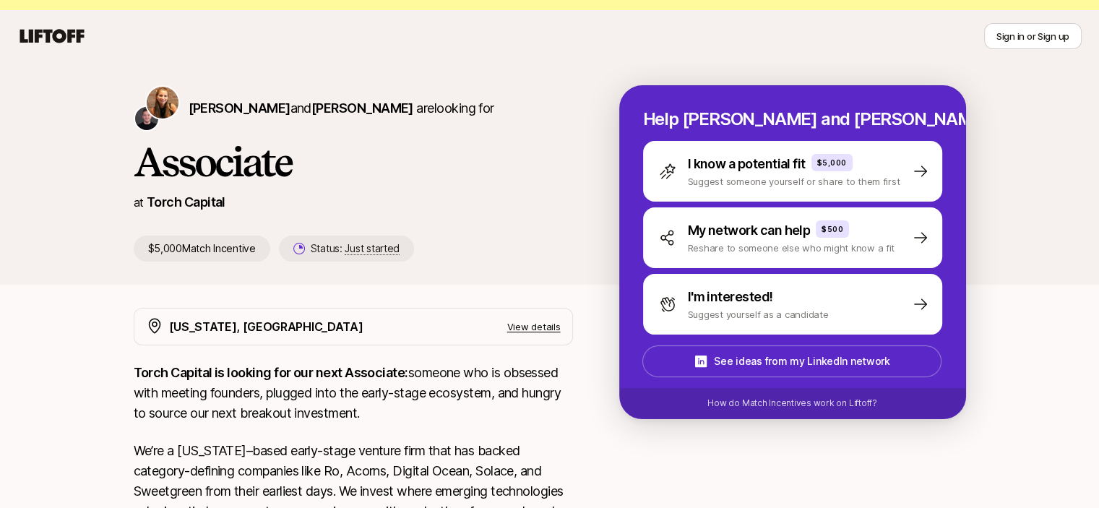
scroll to position [0, 0]
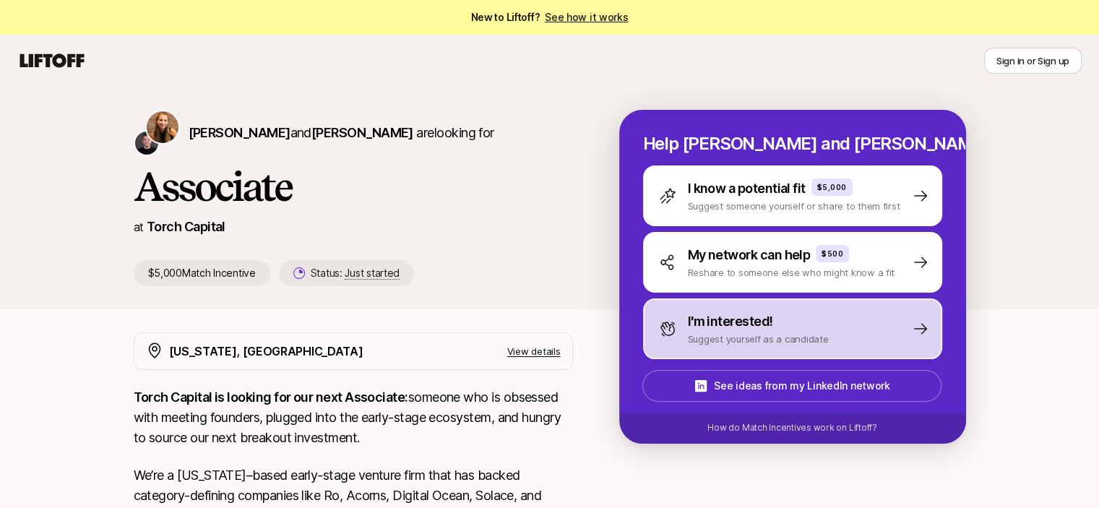
click at [804, 316] on div "I'm interested!" at bounding box center [758, 321] width 141 height 20
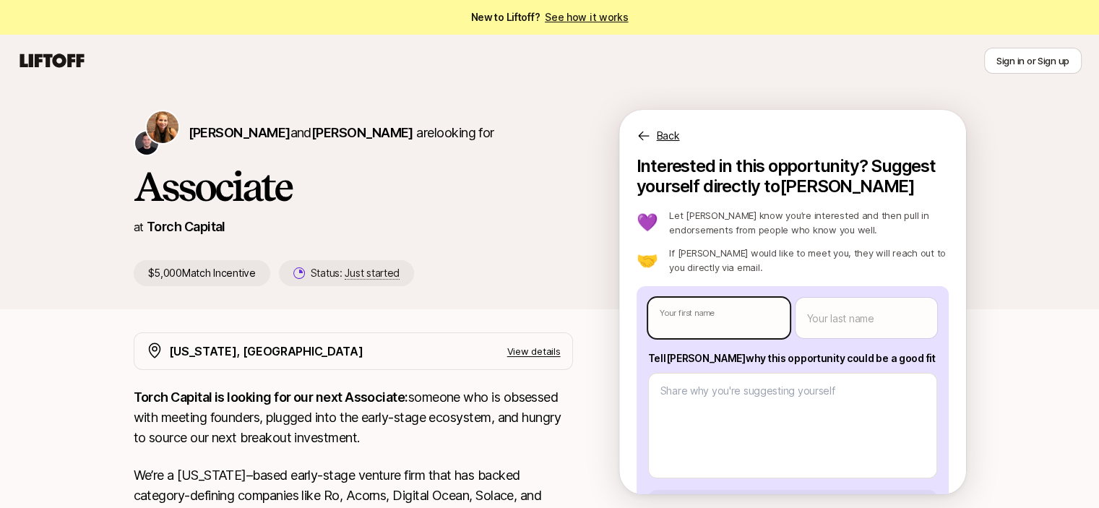
click at [698, 323] on body "New to Liftoff? See how it works Sign in or Sign up Sign in or Sign up [PERSON_…" at bounding box center [549, 254] width 1099 height 508
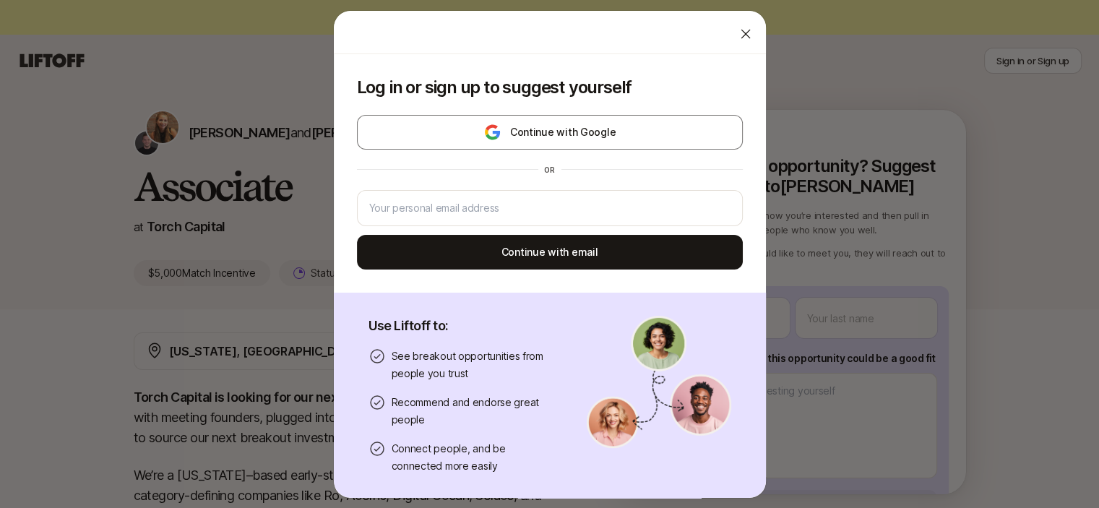
click at [738, 31] on icon at bounding box center [745, 34] width 14 height 14
click at [748, 322] on body "New to Liftoff? See how it works Sign in or Sign up Sign in or Sign up Katie Re…" at bounding box center [549, 254] width 1099 height 508
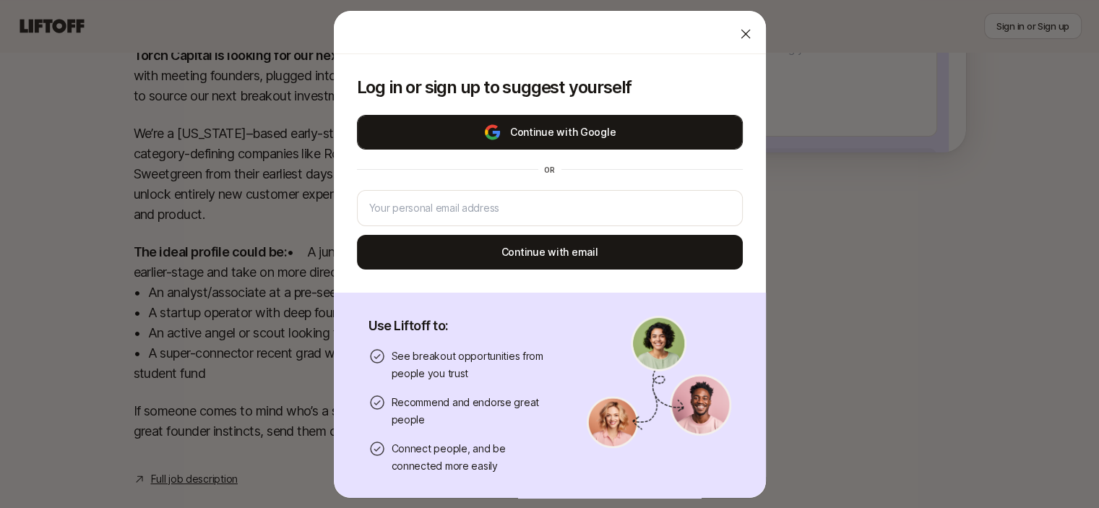
scroll to position [387, 0]
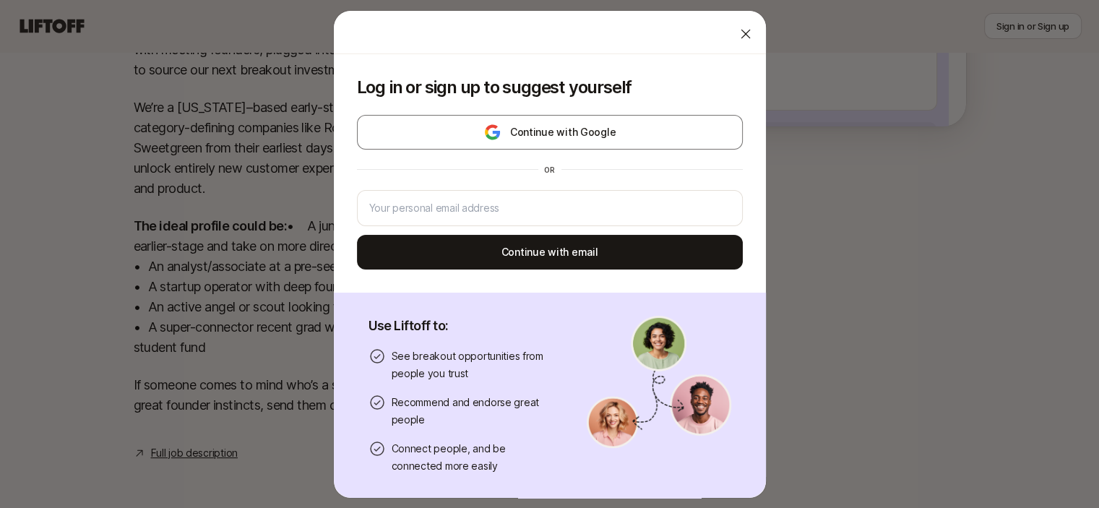
drag, startPoint x: 707, startPoint y: 35, endPoint x: 724, endPoint y: 34, distance: 16.7
click at [708, 35] on div at bounding box center [550, 32] width 432 height 43
click at [731, 34] on div at bounding box center [745, 34] width 29 height 29
type textarea "x"
